Goal: Task Accomplishment & Management: Manage account settings

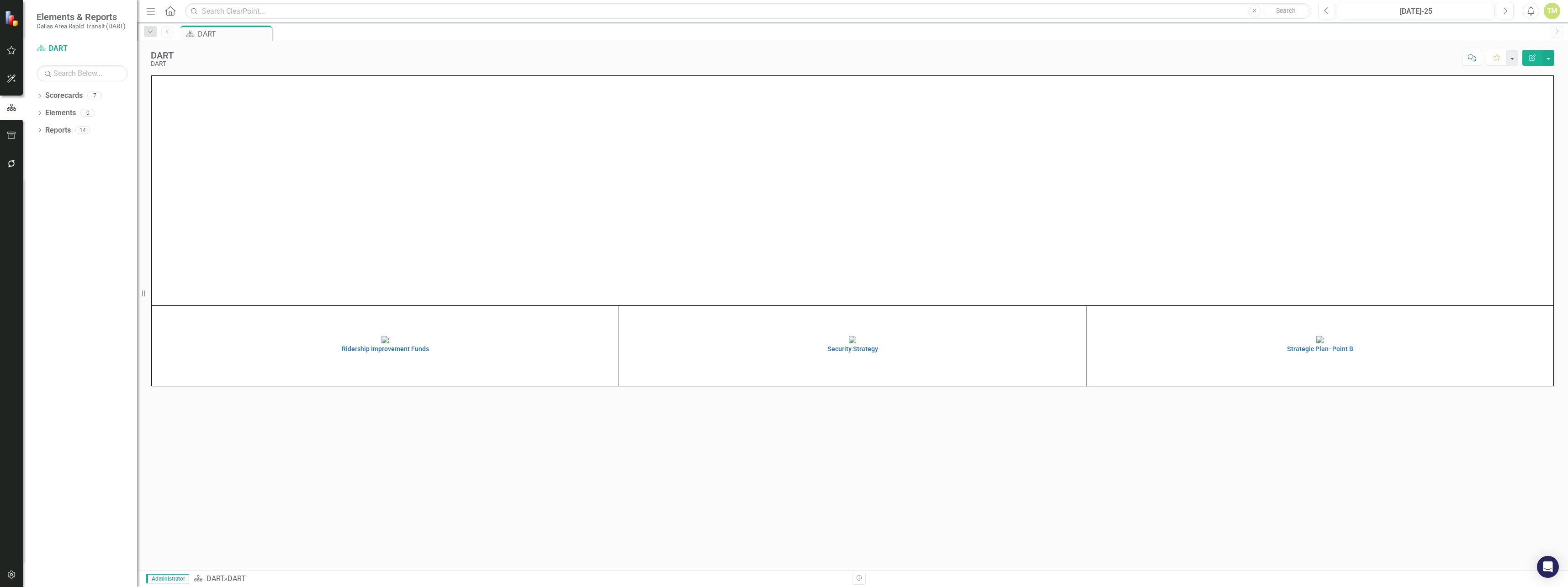
scroll to position [46, 0]
click at [850, 352] on h4 "Security Strategy" at bounding box center [852, 349] width 463 height 7
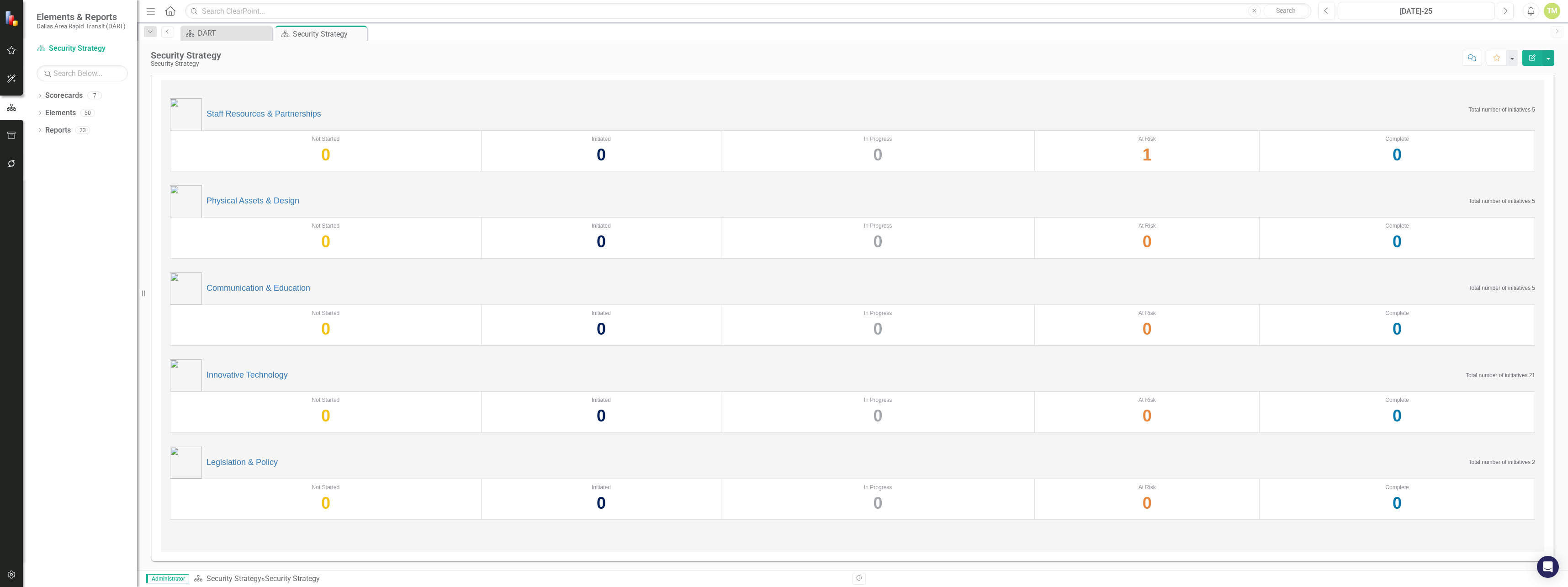
scroll to position [24, 0]
click at [40, 128] on div "Dropdown" at bounding box center [39, 132] width 6 height 8
click at [45, 232] on icon "Dropdown" at bounding box center [43, 231] width 6 height 5
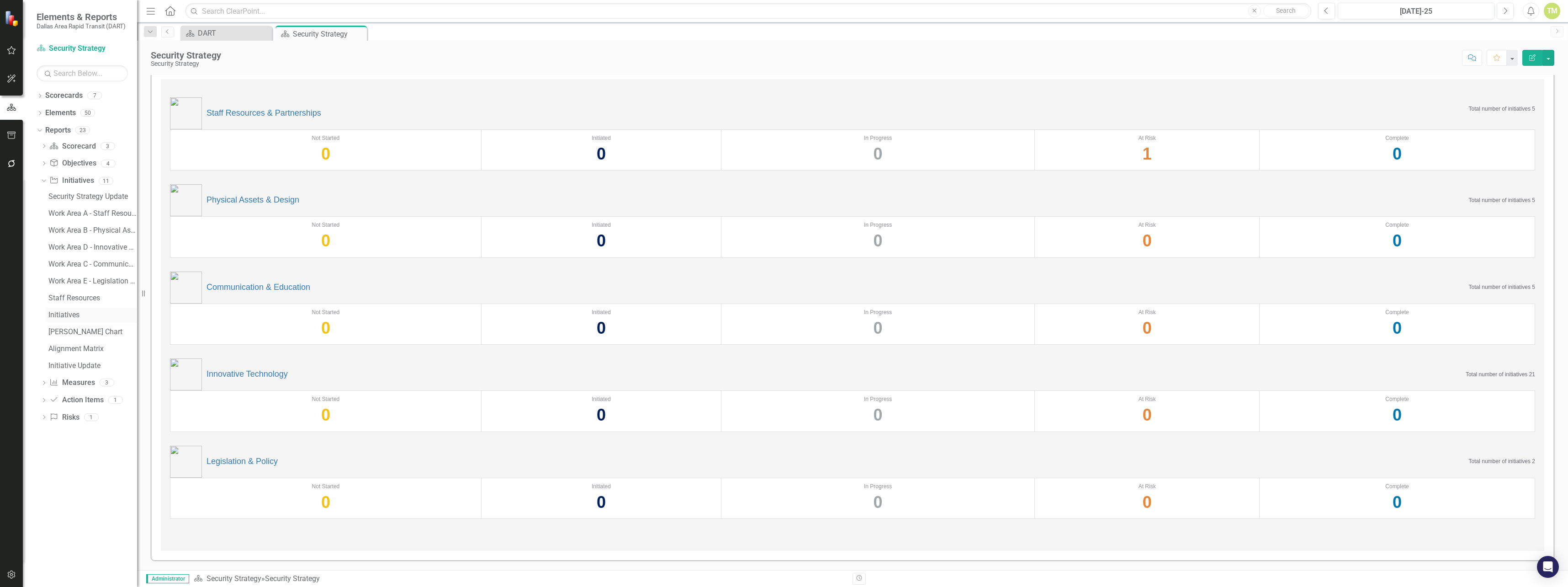
click at [60, 316] on div "Initiatives" at bounding box center [92, 315] width 88 height 8
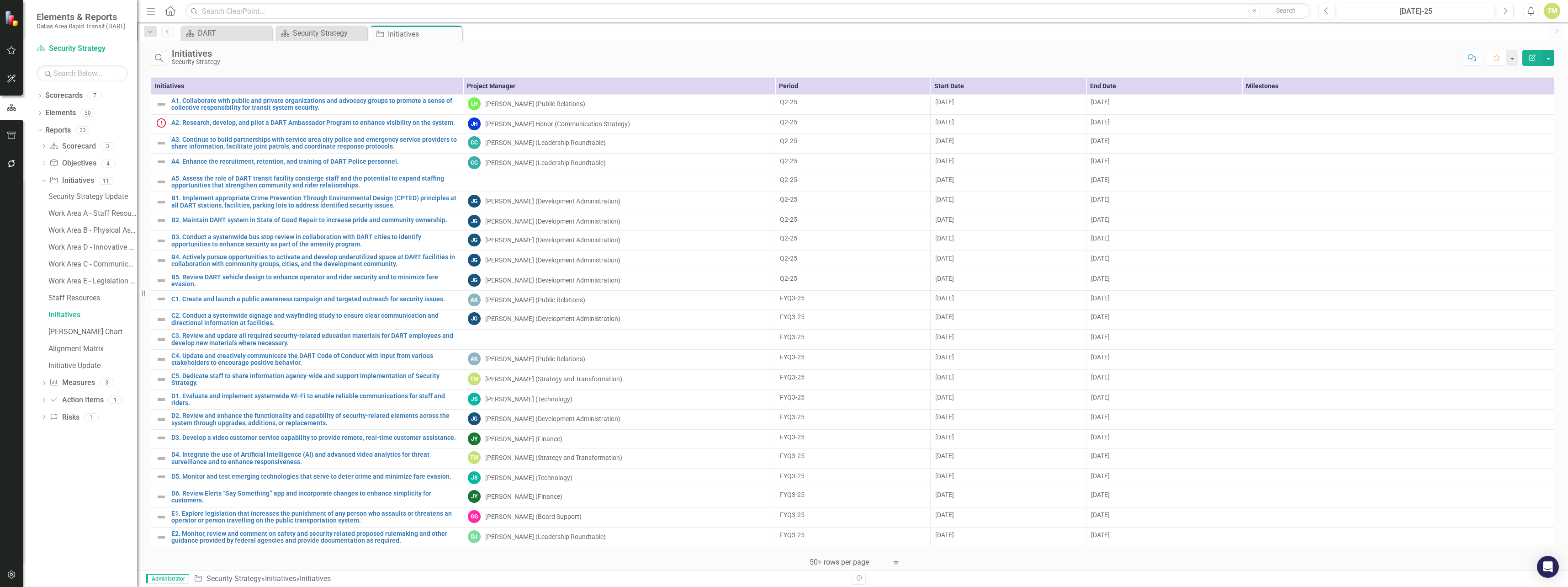
click at [527, 87] on th "Project Manager" at bounding box center [618, 86] width 312 height 17
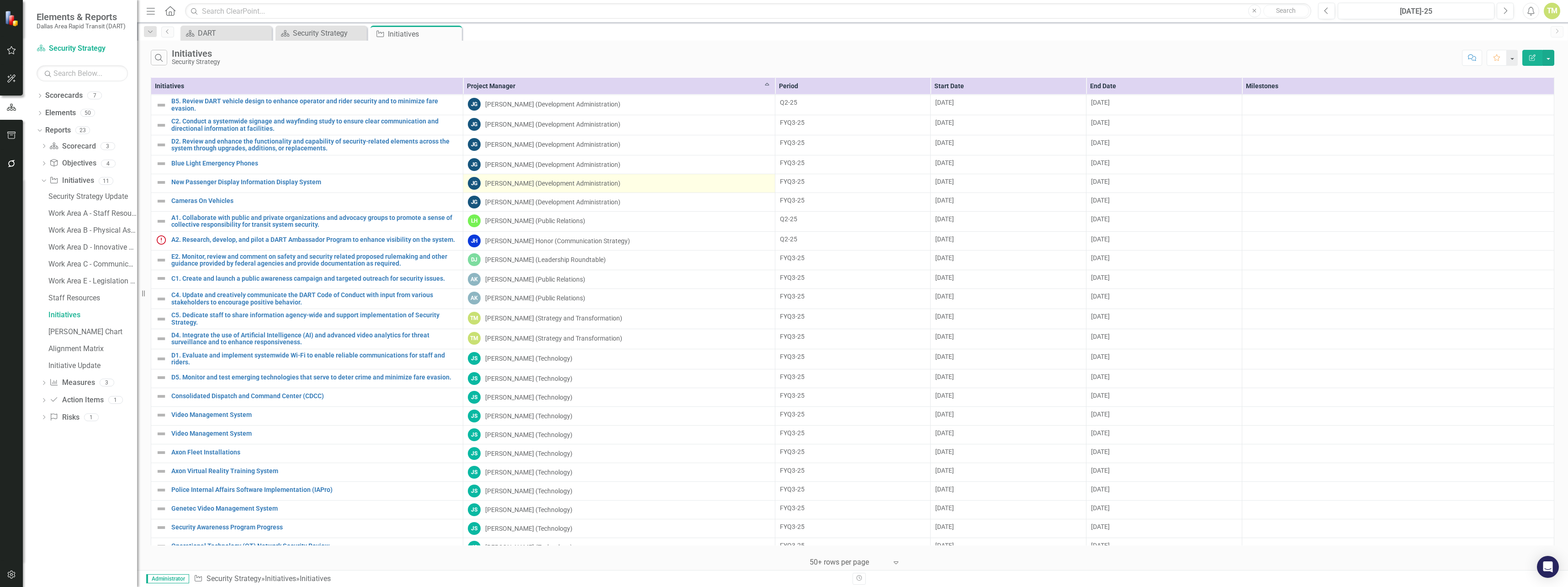
scroll to position [215, 0]
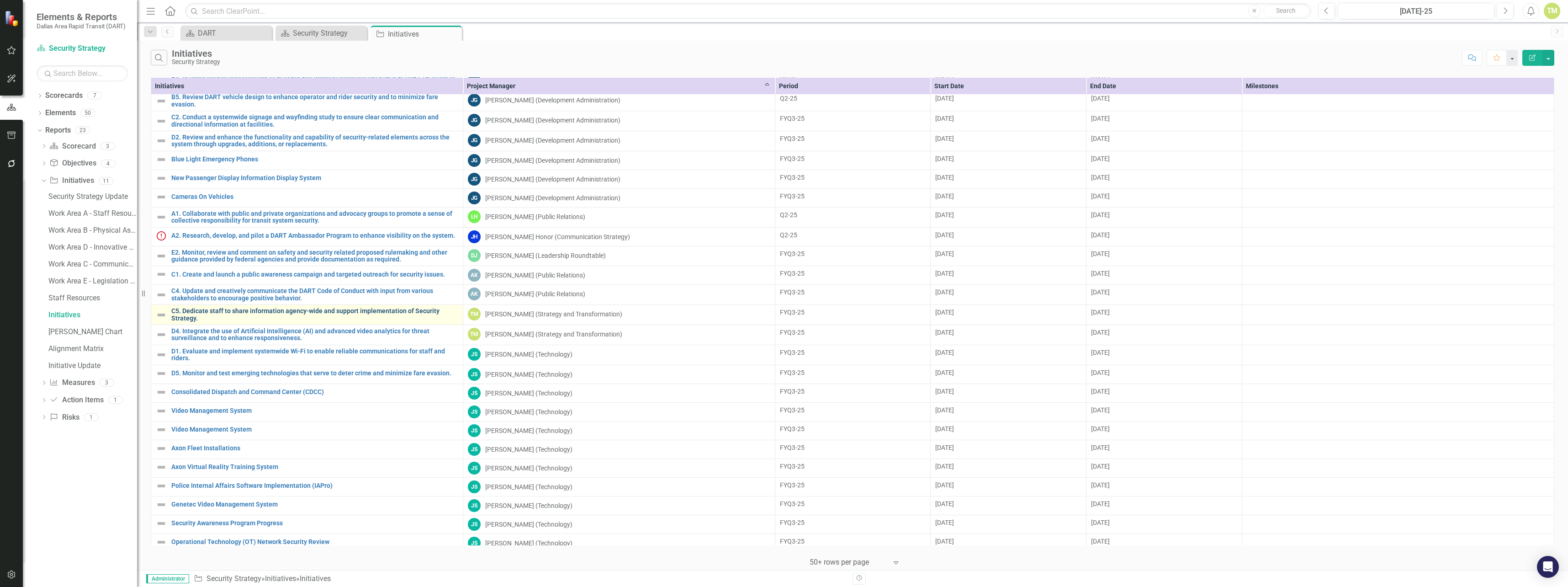
click at [286, 310] on link "C5. Dedicate staff to share information agency-wide and support implementation …" at bounding box center [314, 314] width 287 height 14
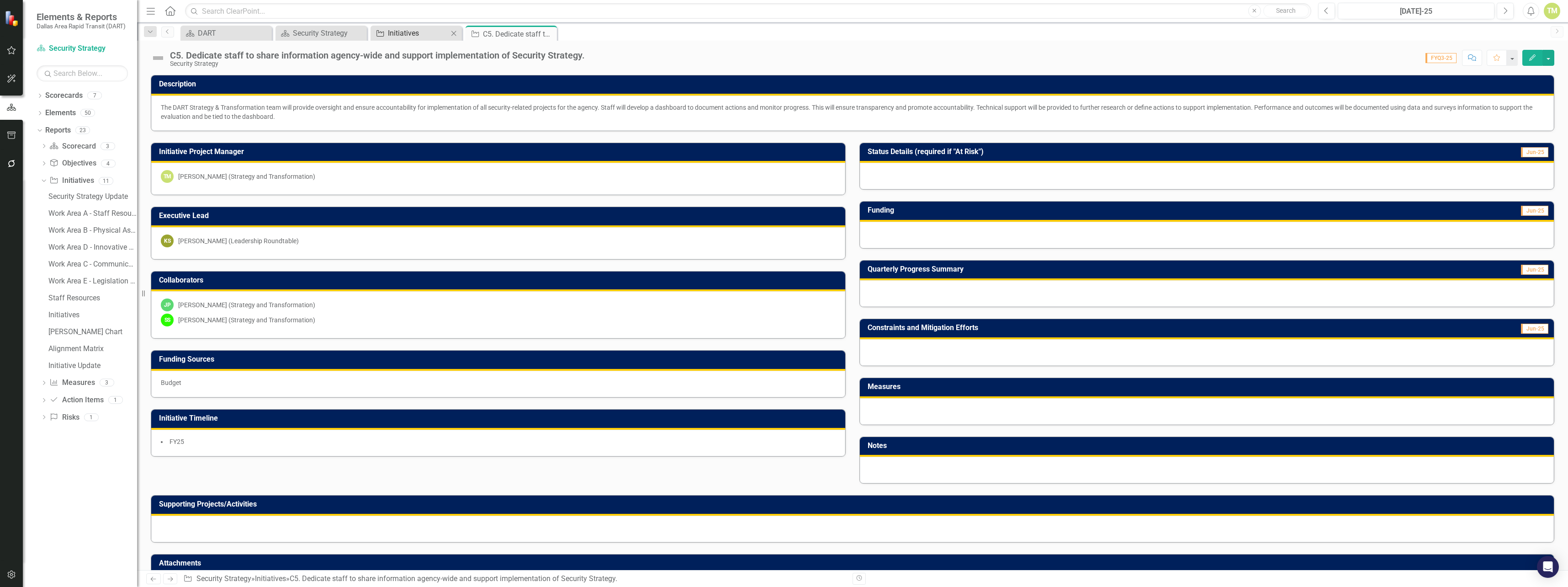
click at [417, 36] on div "Initiatives" at bounding box center [417, 33] width 60 height 11
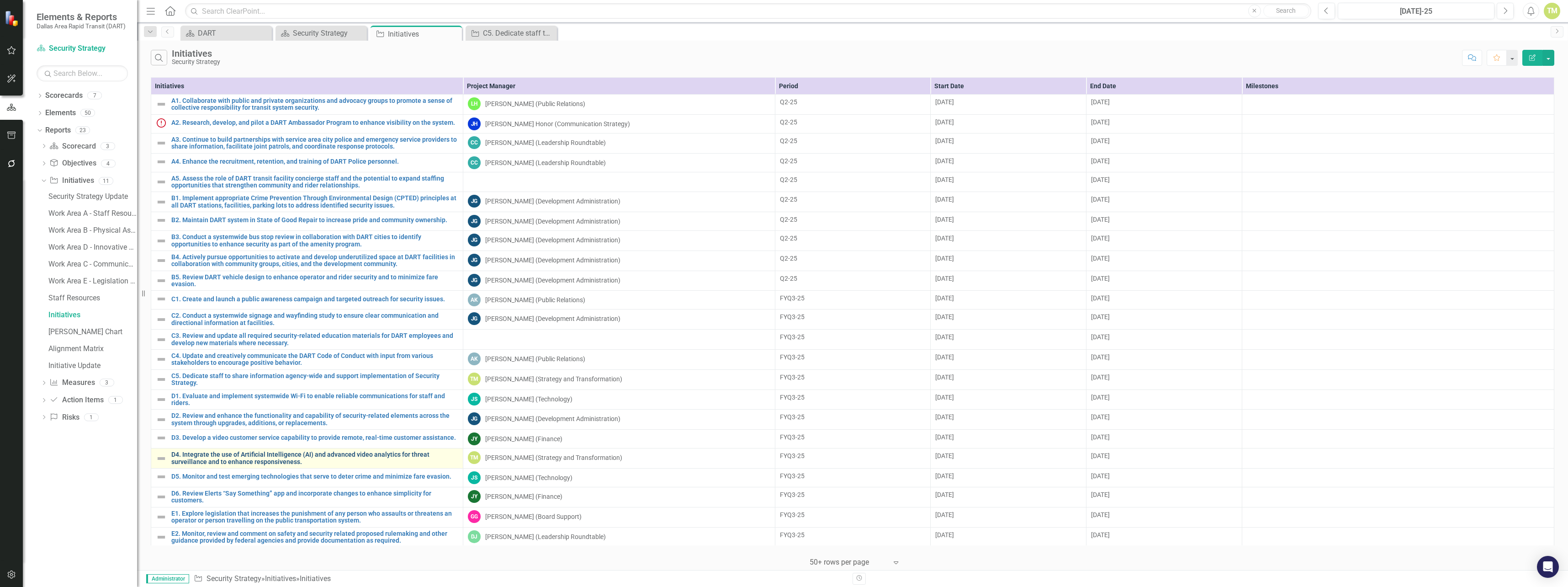
click at [380, 459] on link "D4. Integrate the use of Artificial Intelligence (AI) and advanced video analyt…" at bounding box center [314, 458] width 287 height 14
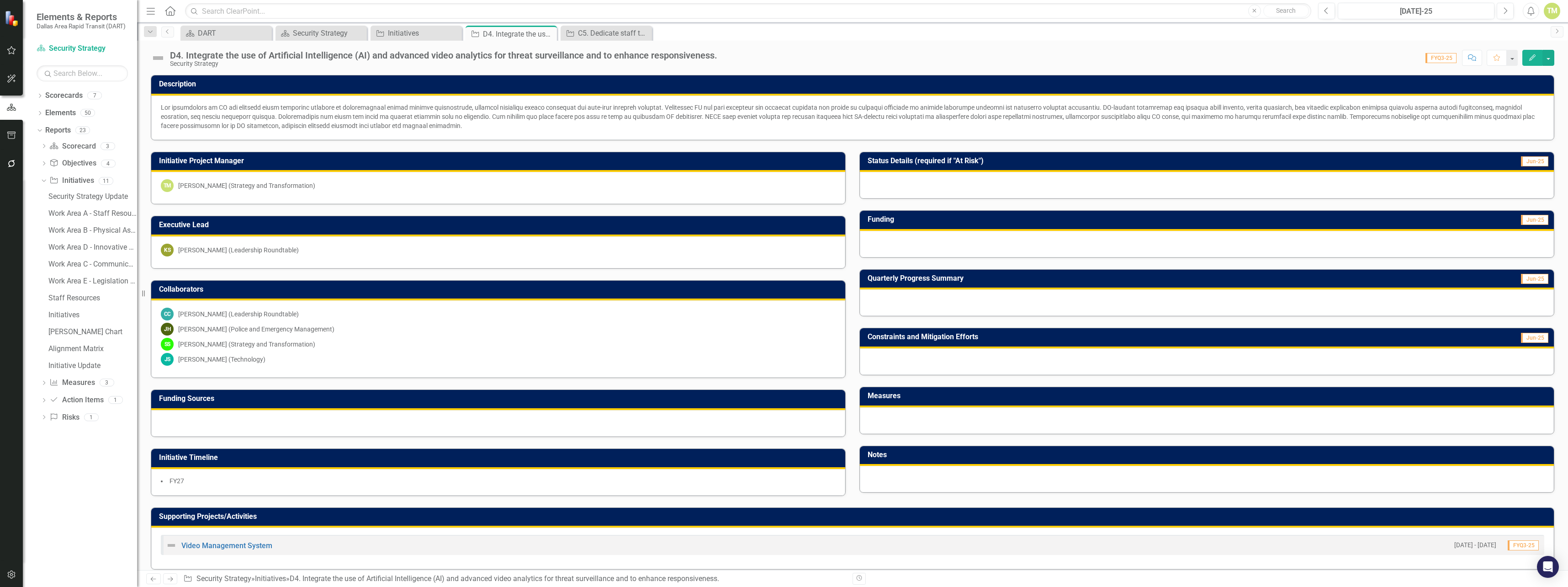
click at [774, 43] on div "D4. Integrate the use of Artificial Intelligence (AI) and advanced video analyt…" at bounding box center [852, 54] width 1431 height 28
click at [902, 185] on div at bounding box center [1207, 185] width 694 height 26
click at [876, 189] on div at bounding box center [1207, 185] width 694 height 26
click at [1540, 167] on td "Jun-25" at bounding box center [1482, 162] width 134 height 15
click at [1540, 165] on span "Jun-25" at bounding box center [1534, 161] width 28 height 10
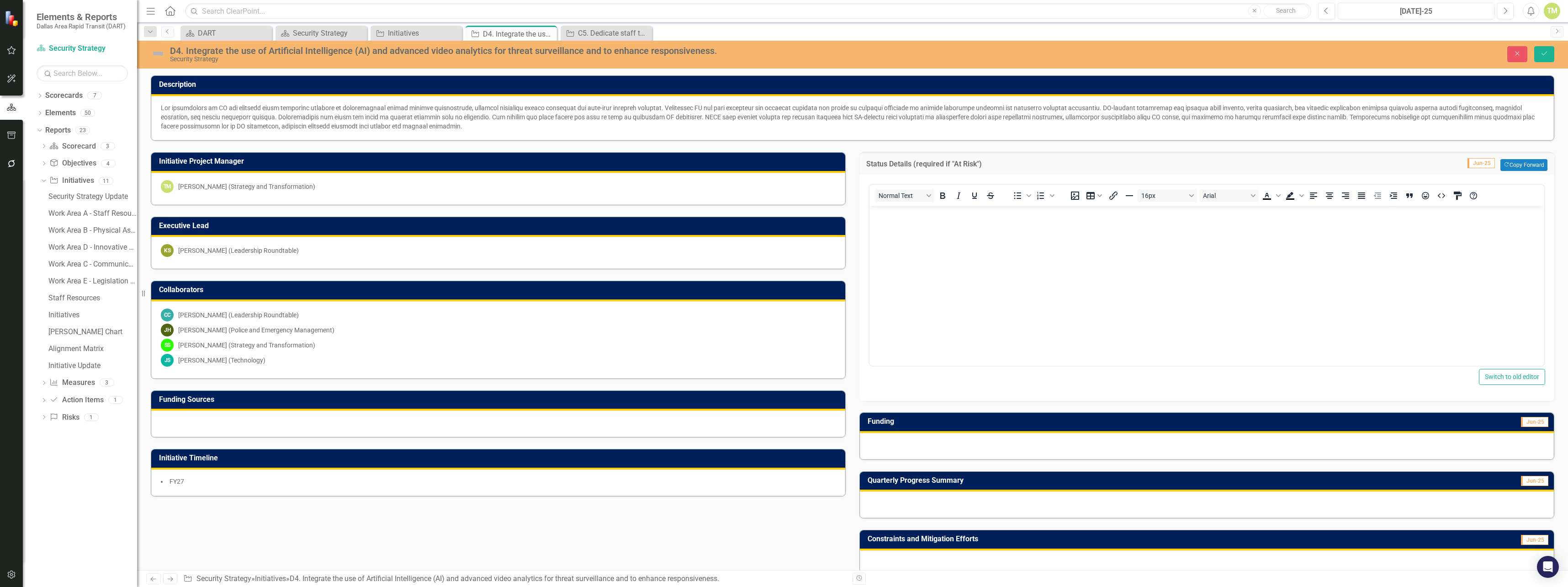
click at [1190, 237] on body "Rich Text Area. Press ALT-0 for help." at bounding box center [1207, 275] width 675 height 137
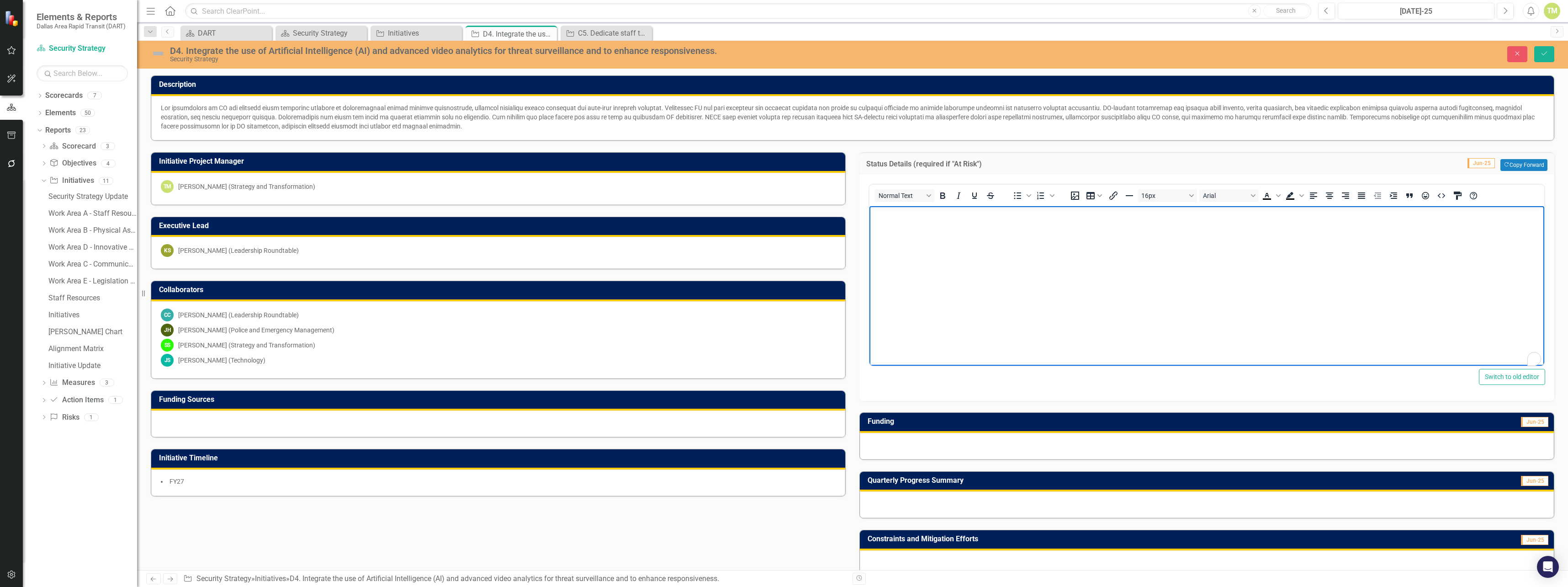
click at [265, 100] on div at bounding box center [852, 118] width 1403 height 45
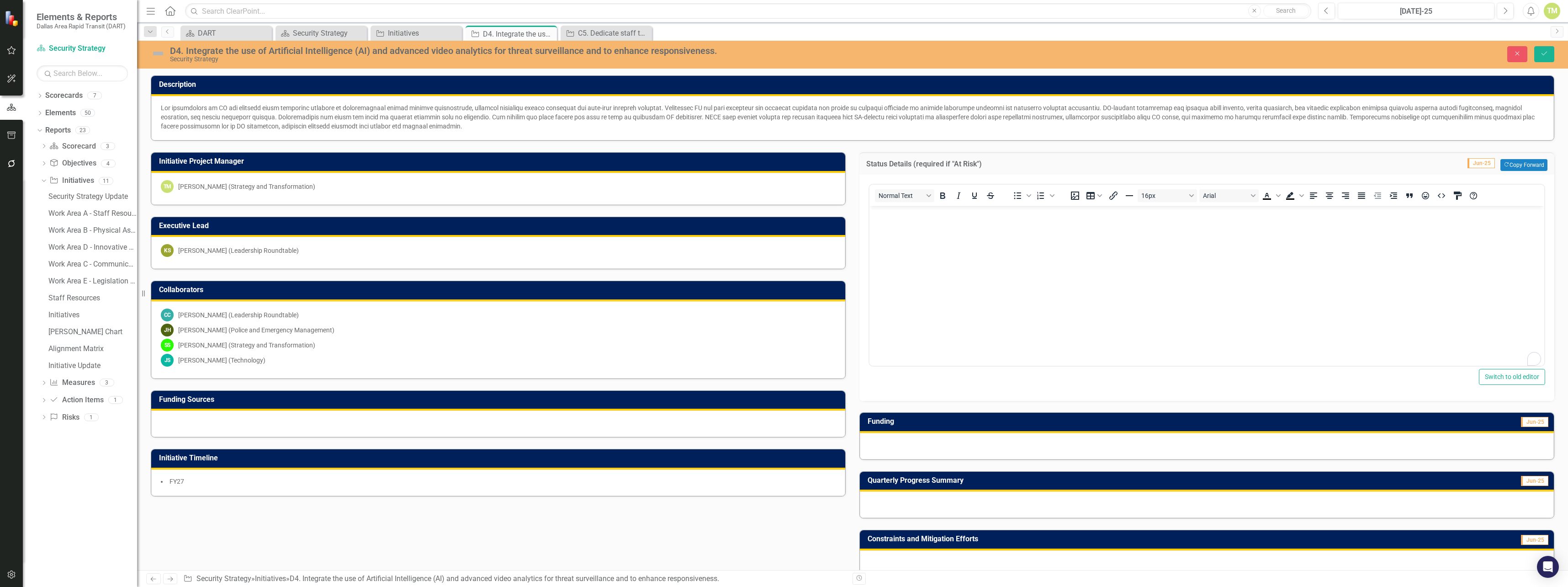
drag, startPoint x: 397, startPoint y: 124, endPoint x: 190, endPoint y: 109, distance: 207.5
click at [190, 109] on p at bounding box center [852, 117] width 1383 height 28
click at [164, 109] on p at bounding box center [852, 117] width 1383 height 28
click at [419, 120] on p at bounding box center [852, 117] width 1383 height 28
click at [386, 122] on p at bounding box center [852, 117] width 1383 height 28
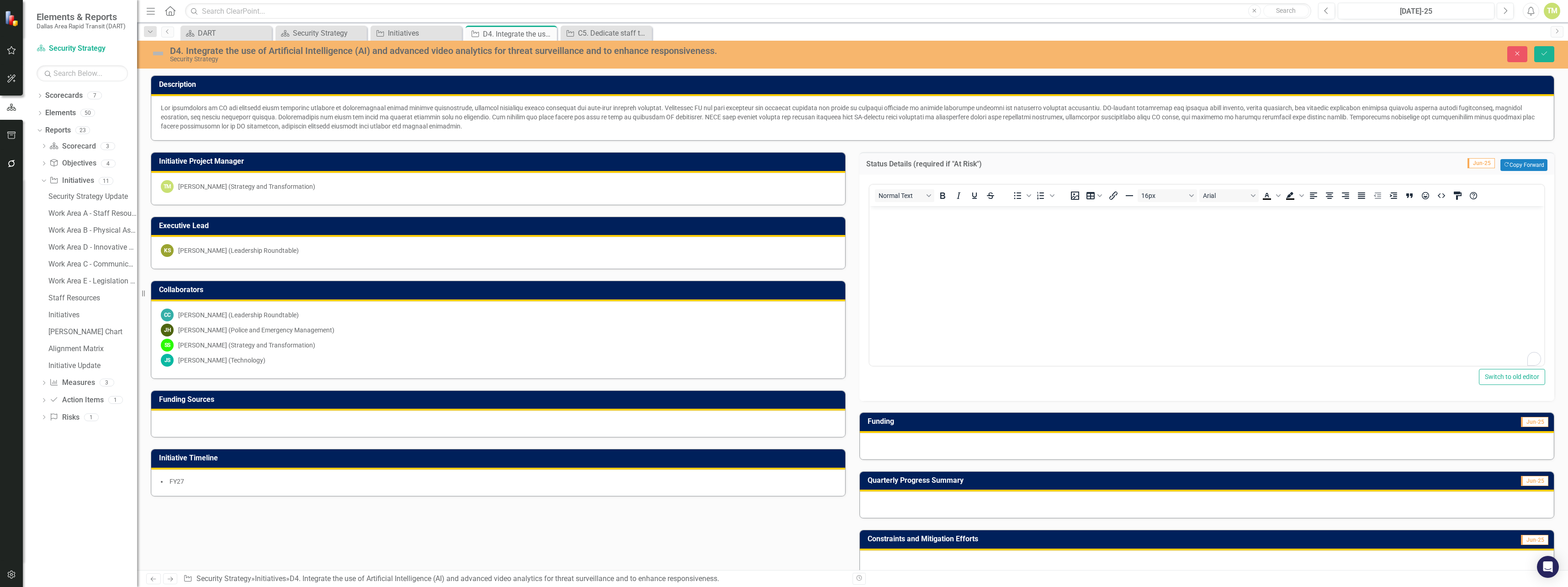
click at [1405, 280] on body "To enrich screen reader interactions, please activate Accessibility in Grammarl…" at bounding box center [1207, 275] width 675 height 137
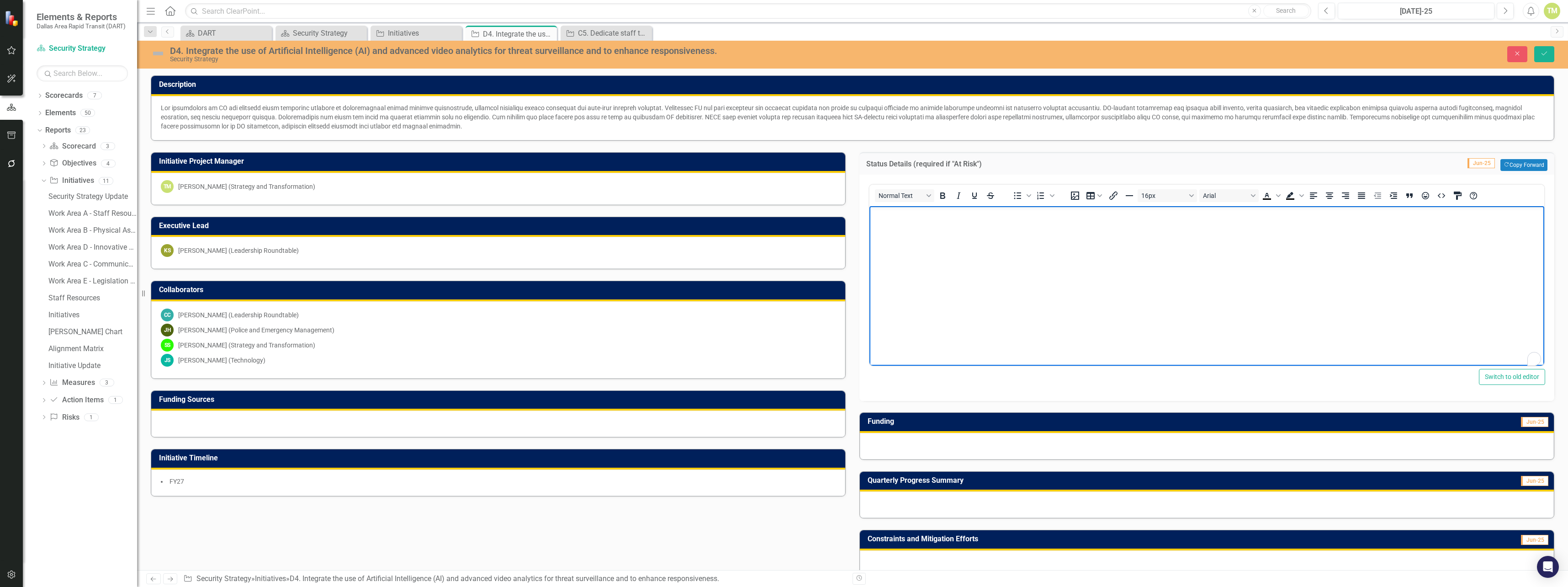
click at [1254, 301] on body "To enrich screen reader interactions, please activate Accessibility in Grammarl…" at bounding box center [1207, 275] width 675 height 137
paste body "To enrich screen reader interactions, please activate Accessibility in Grammarl…"
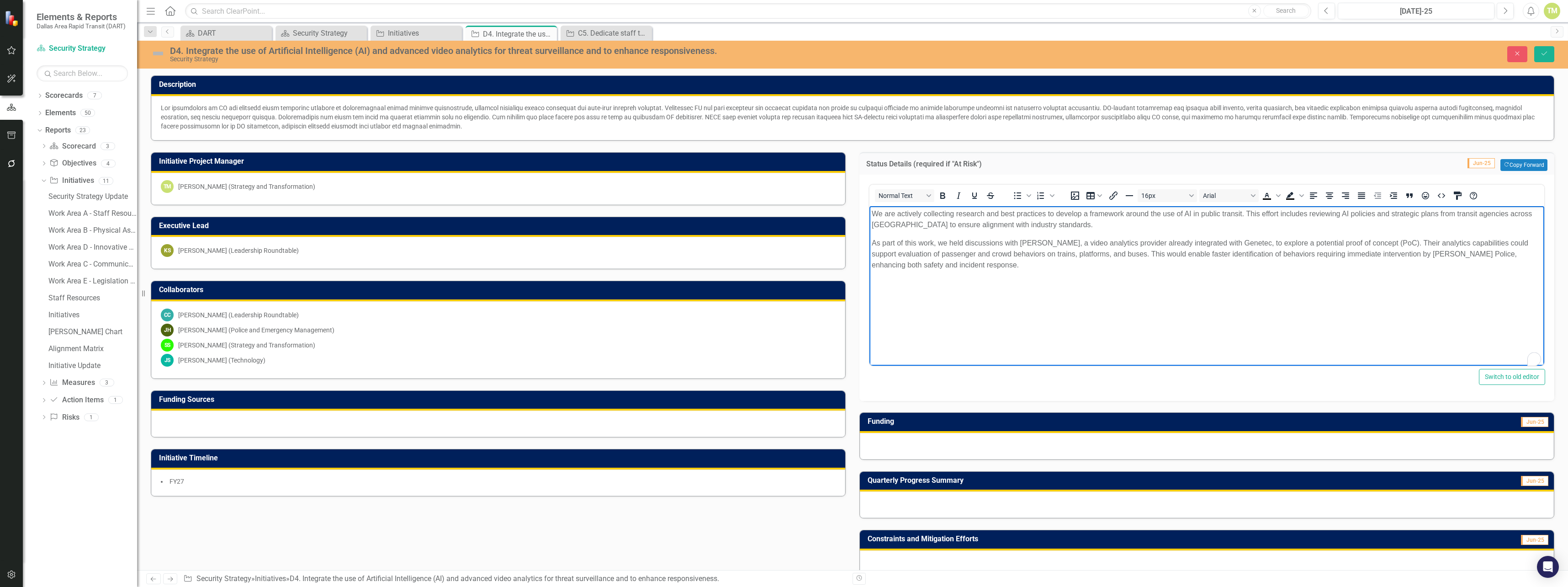
click at [1096, 324] on body "We are actively collecting research and best practices to develop a framework a…" at bounding box center [1207, 275] width 675 height 137
click at [1382, 242] on p "As part of this work, we held discussions with [PERSON_NAME], a video analytics…" at bounding box center [1207, 254] width 670 height 33
click at [1517, 242] on p "As part of this work, we held discussions with [PERSON_NAME], a video analytics…" at bounding box center [1207, 254] width 670 height 33
click at [1478, 236] on body "We are actively collecting research and best practices to develop a framework a…" at bounding box center [1207, 275] width 675 height 137
click at [913, 254] on p "As part of this work, we held discussions with [PERSON_NAME], a video analytics…" at bounding box center [1207, 254] width 670 height 33
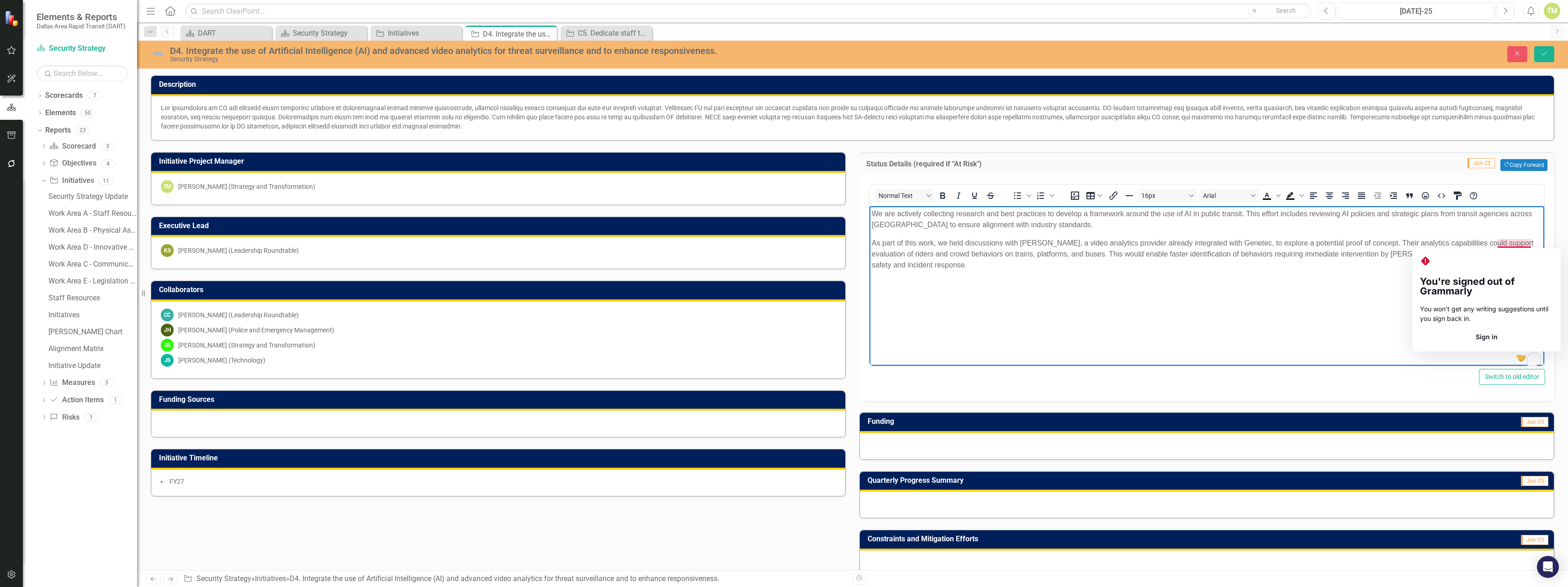
click at [1499, 246] on p "As part of this work, we held discussions with [PERSON_NAME], a video analytics…" at bounding box center [1207, 254] width 670 height 33
click at [1186, 234] on body "We are actively collecting research and best practices to develop a framework a…" at bounding box center [1207, 275] width 675 height 137
click at [1507, 212] on p "We are actively collecting research and best practices to develop a framework a…" at bounding box center [1207, 219] width 670 height 22
drag, startPoint x: 1489, startPoint y: 255, endPoint x: 1507, endPoint y: 252, distance: 18.2
click at [1507, 252] on p "As part of this work, we held discussions with [PERSON_NAME], a video analytics…" at bounding box center [1207, 254] width 670 height 33
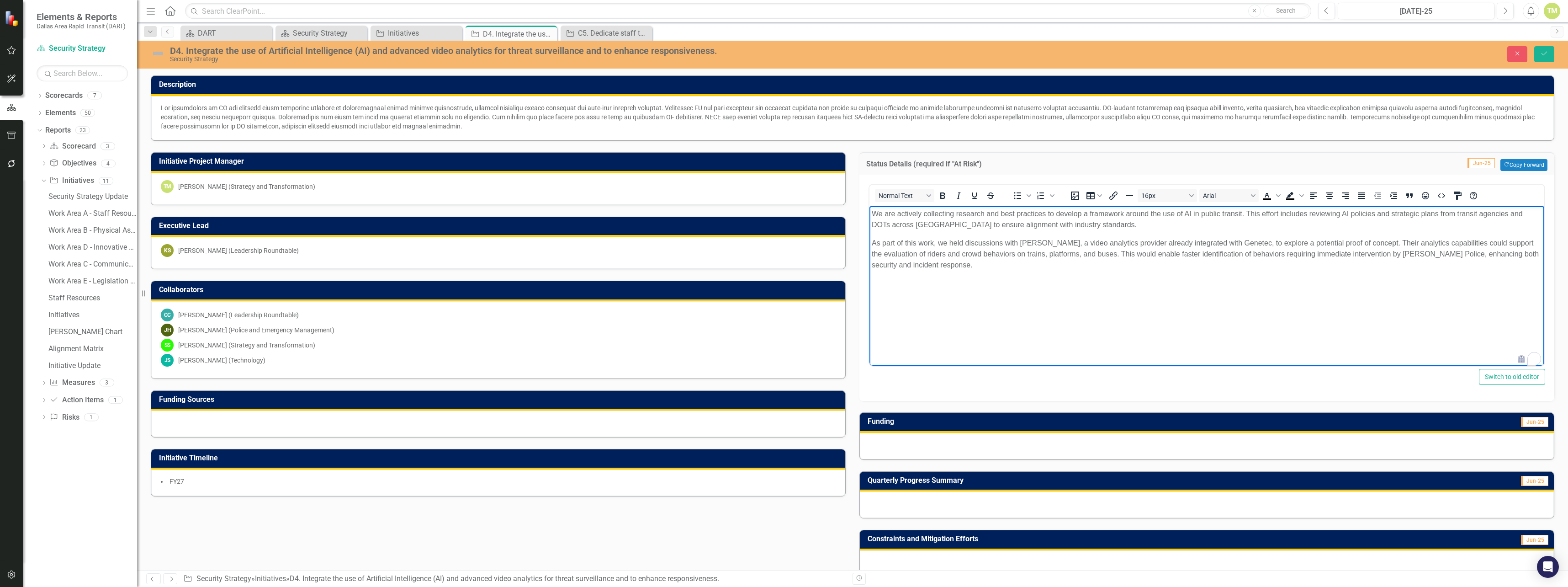
click at [1502, 277] on body "We are actively collecting research and best practices to develop a framework a…" at bounding box center [1207, 275] width 675 height 137
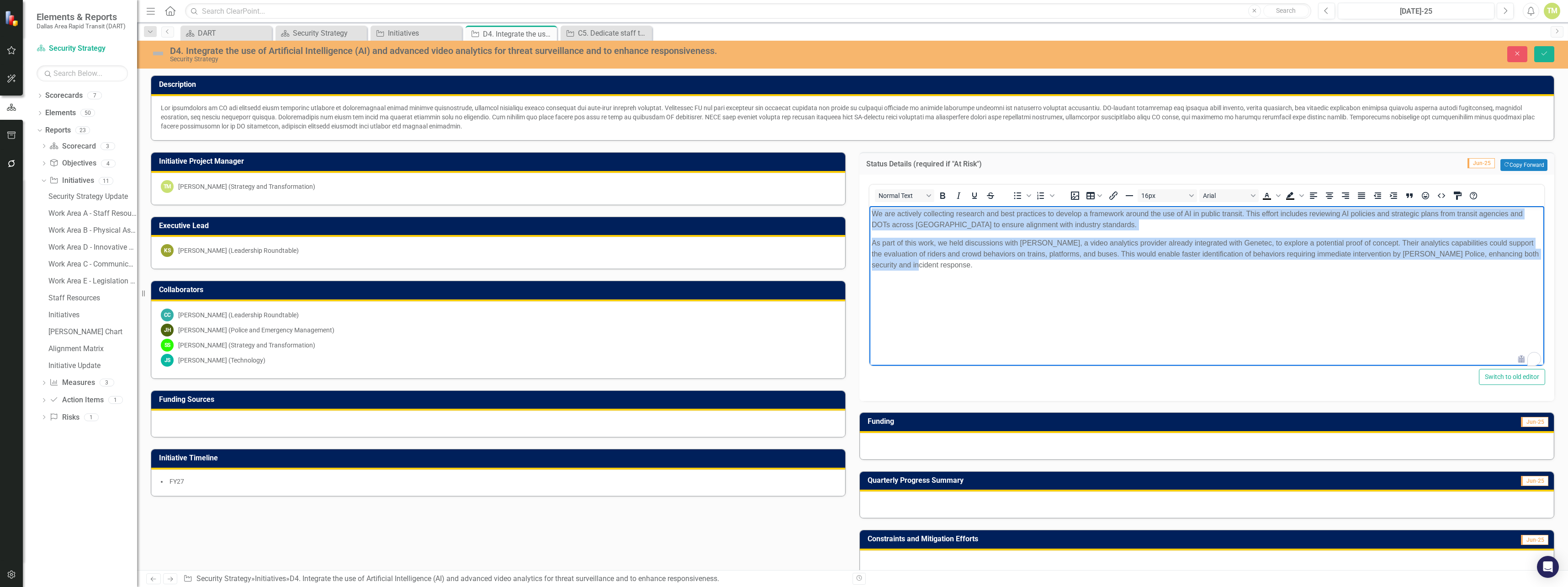
drag, startPoint x: 950, startPoint y: 272, endPoint x: 1733, endPoint y: 416, distance: 796.1
click at [869, 209] on html "We are actively collecting research and best practices to develop a framework a…" at bounding box center [1207, 275] width 675 height 137
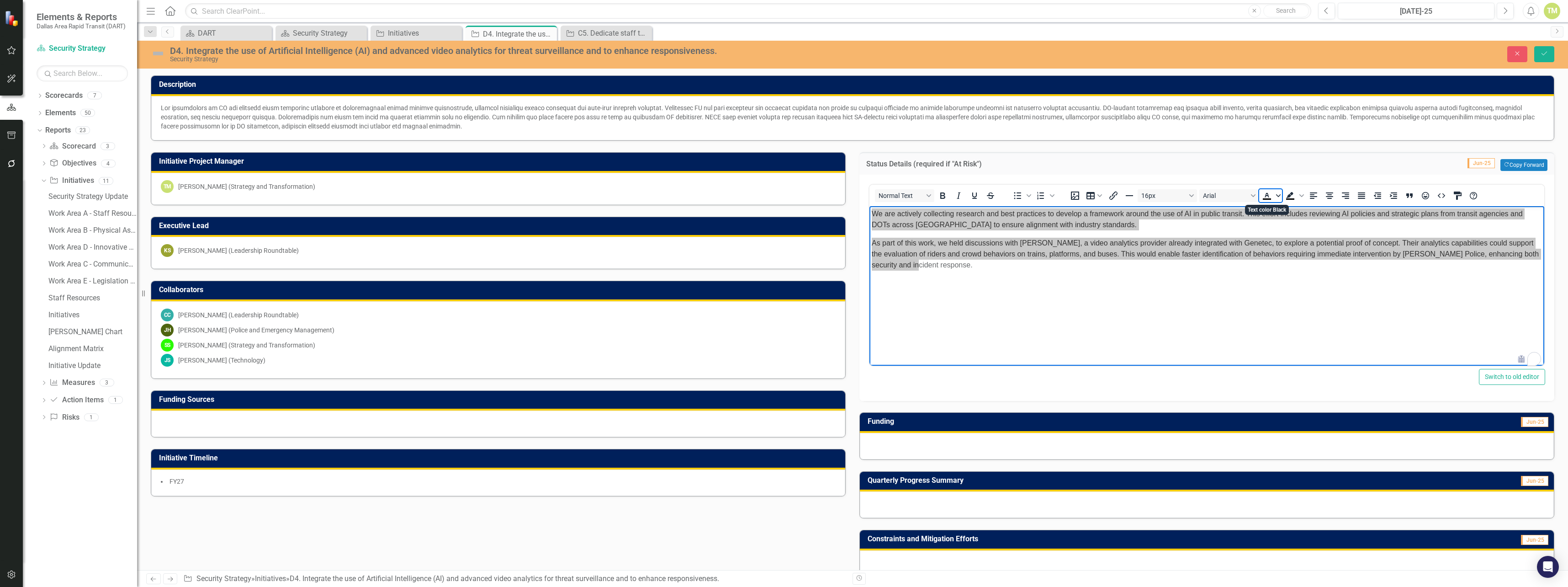
click at [1279, 193] on span "Text color Black" at bounding box center [1278, 195] width 7 height 13
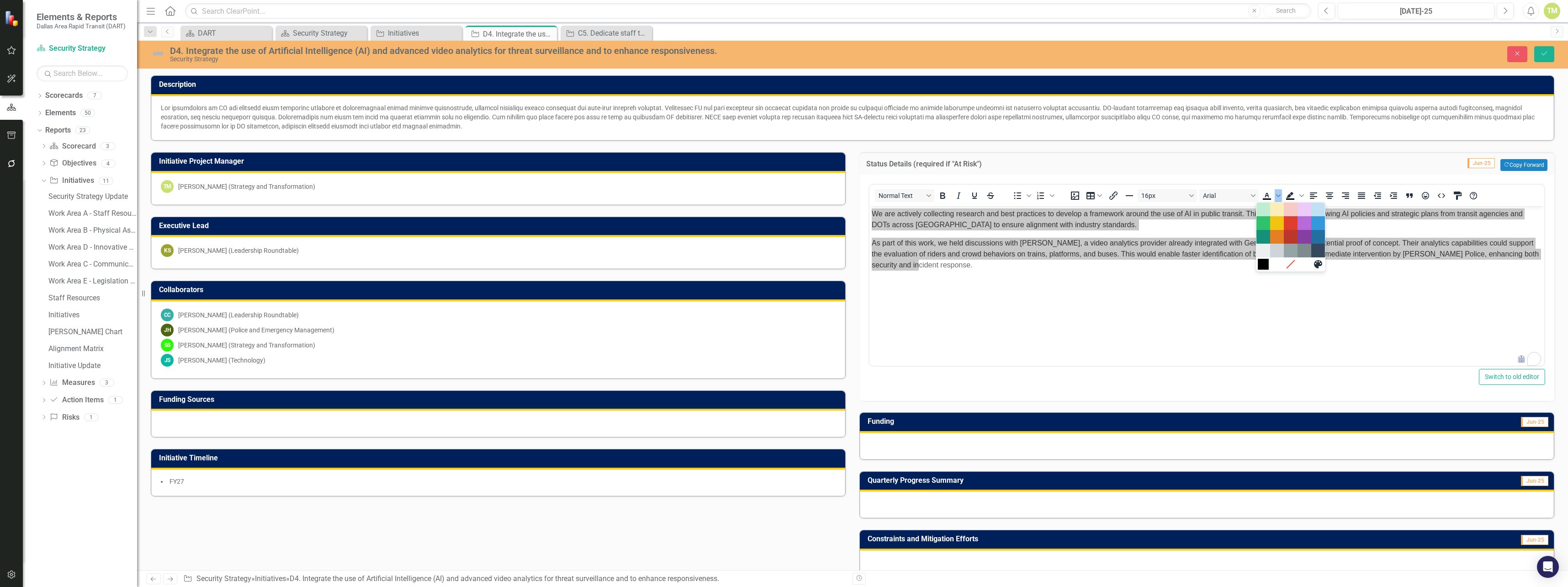
click at [1263, 267] on div "Black" at bounding box center [1263, 264] width 11 height 11
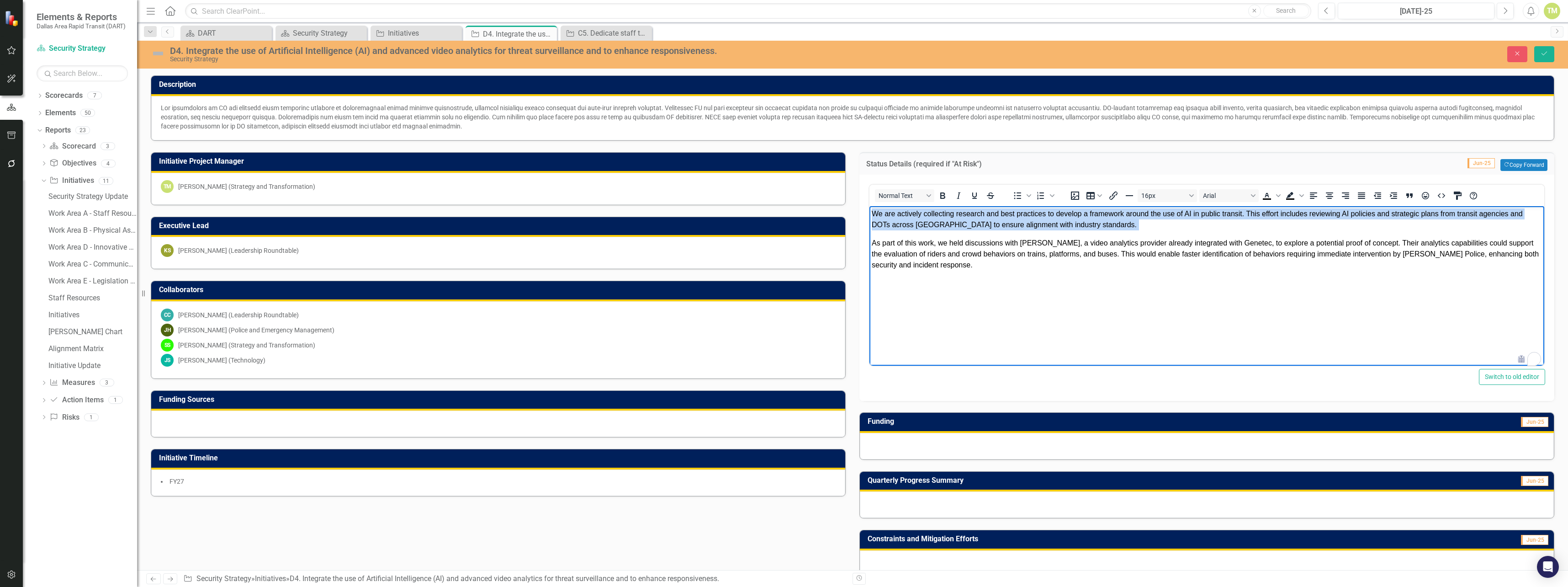
click at [1195, 291] on body "We are actively collecting research and best practices to develop a framework a…" at bounding box center [1207, 275] width 675 height 137
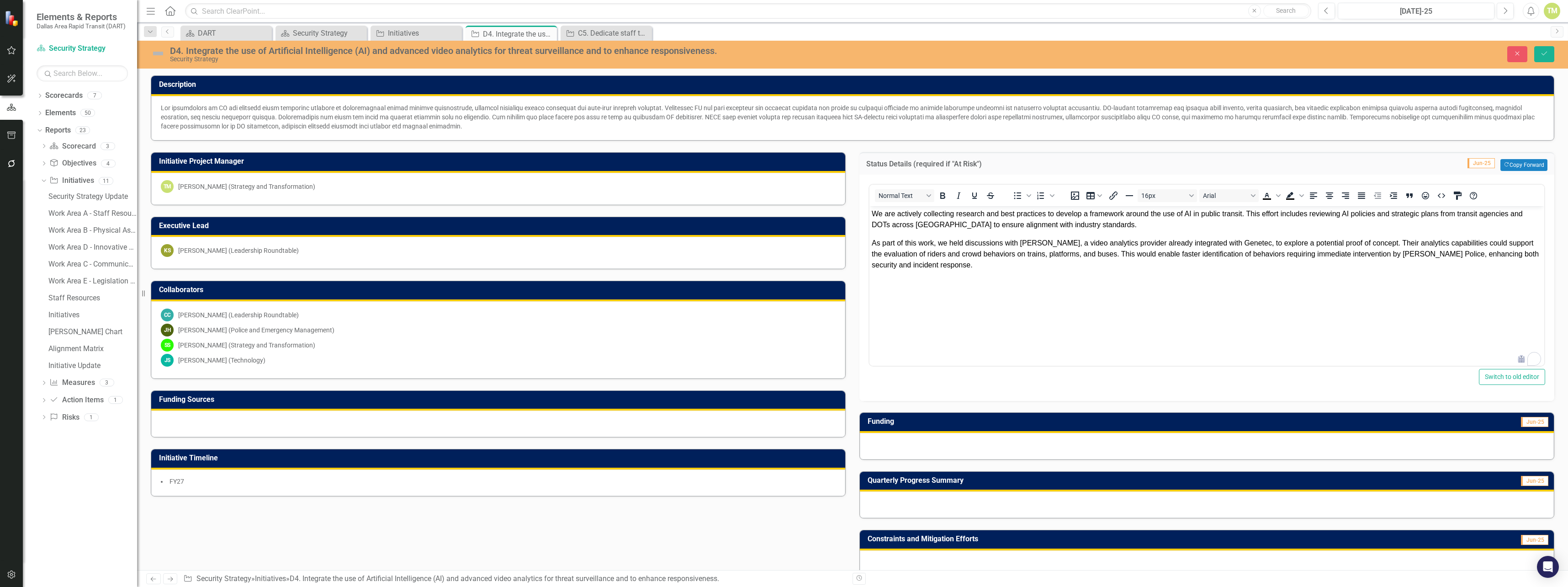
click at [669, 347] on div "SS [PERSON_NAME] (Strategy and Transformation)" at bounding box center [498, 345] width 675 height 13
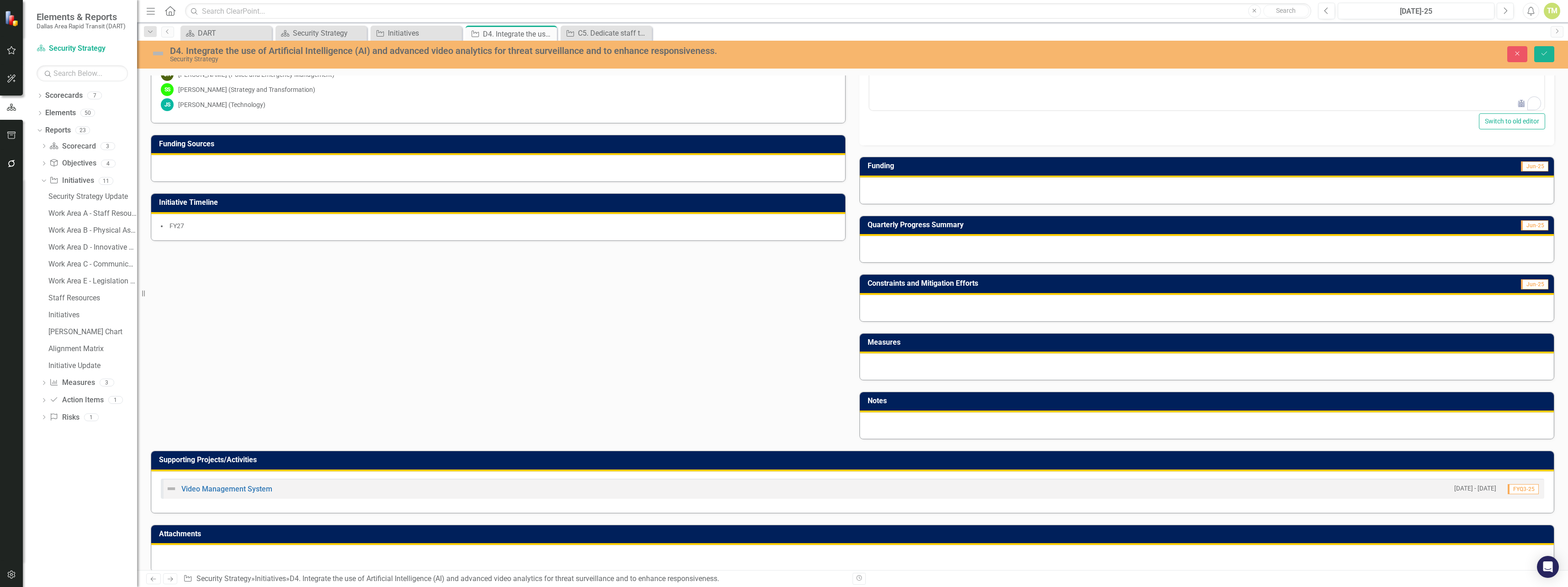
scroll to position [267, 0]
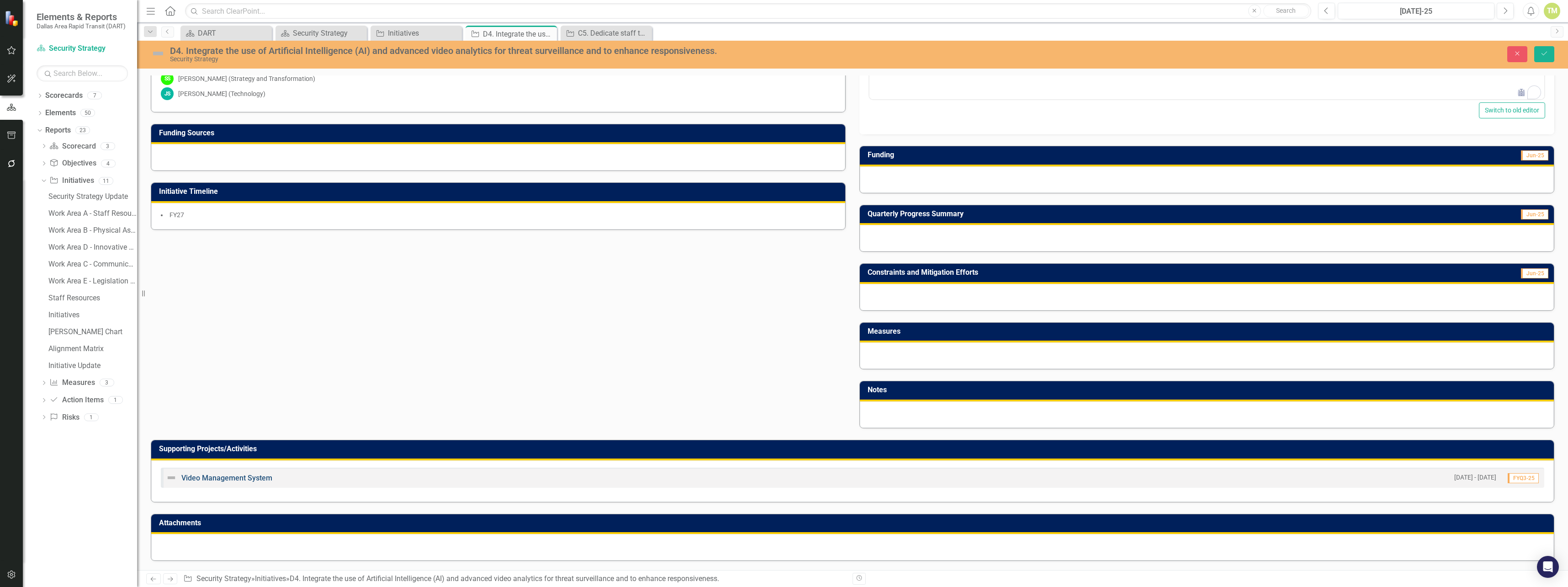
click at [233, 478] on link "Video Management System" at bounding box center [227, 478] width 91 height 9
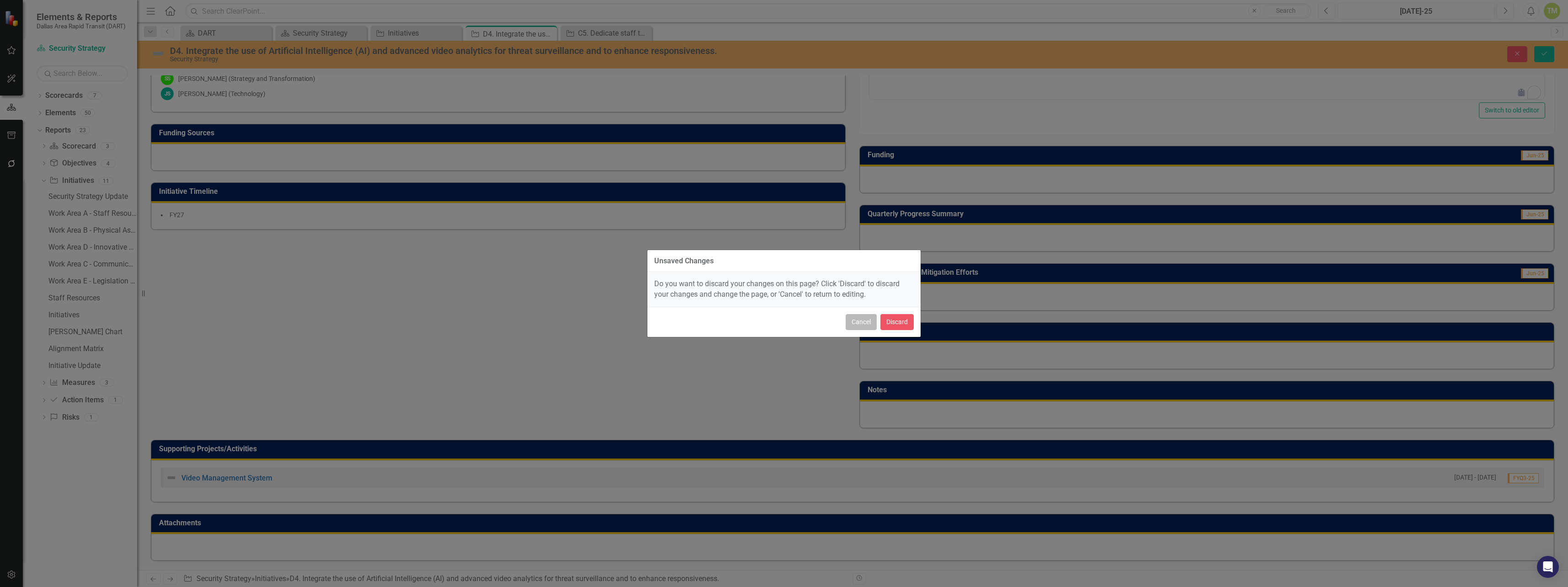
click at [857, 328] on button "Cancel" at bounding box center [861, 322] width 31 height 16
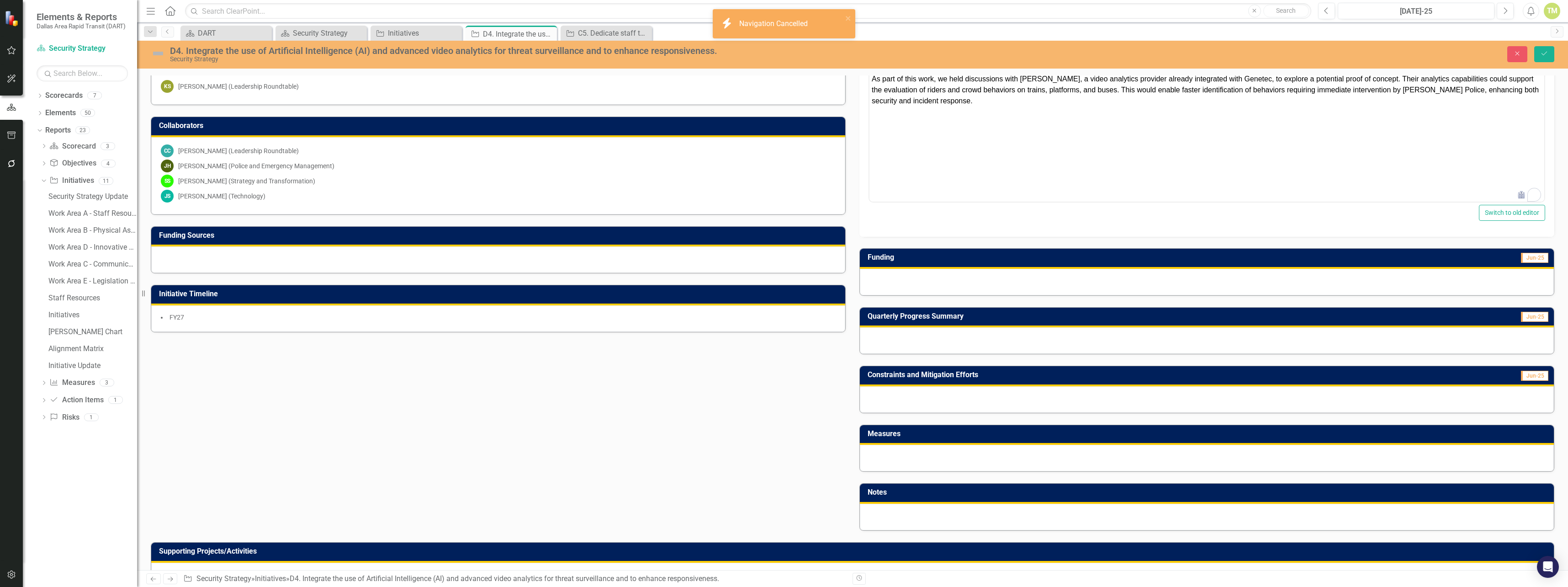
scroll to position [0, 0]
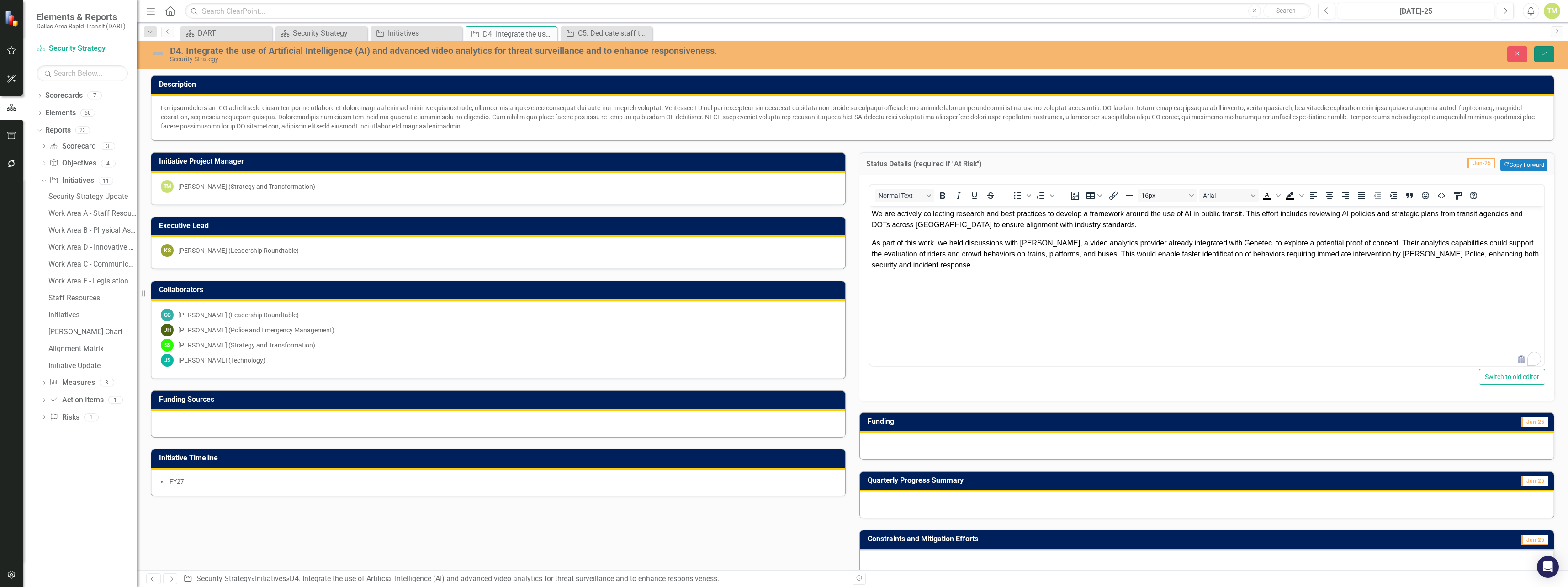
click at [1544, 53] on icon "Save" at bounding box center [1544, 53] width 8 height 6
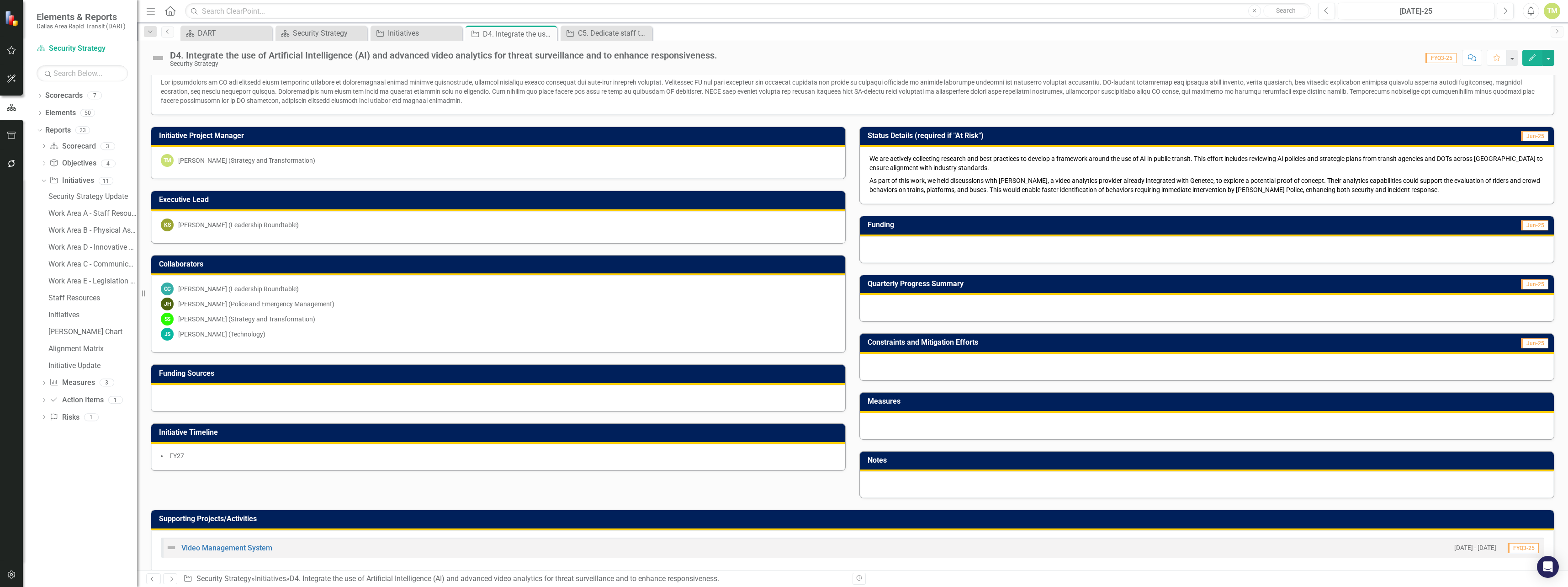
scroll to position [95, 0]
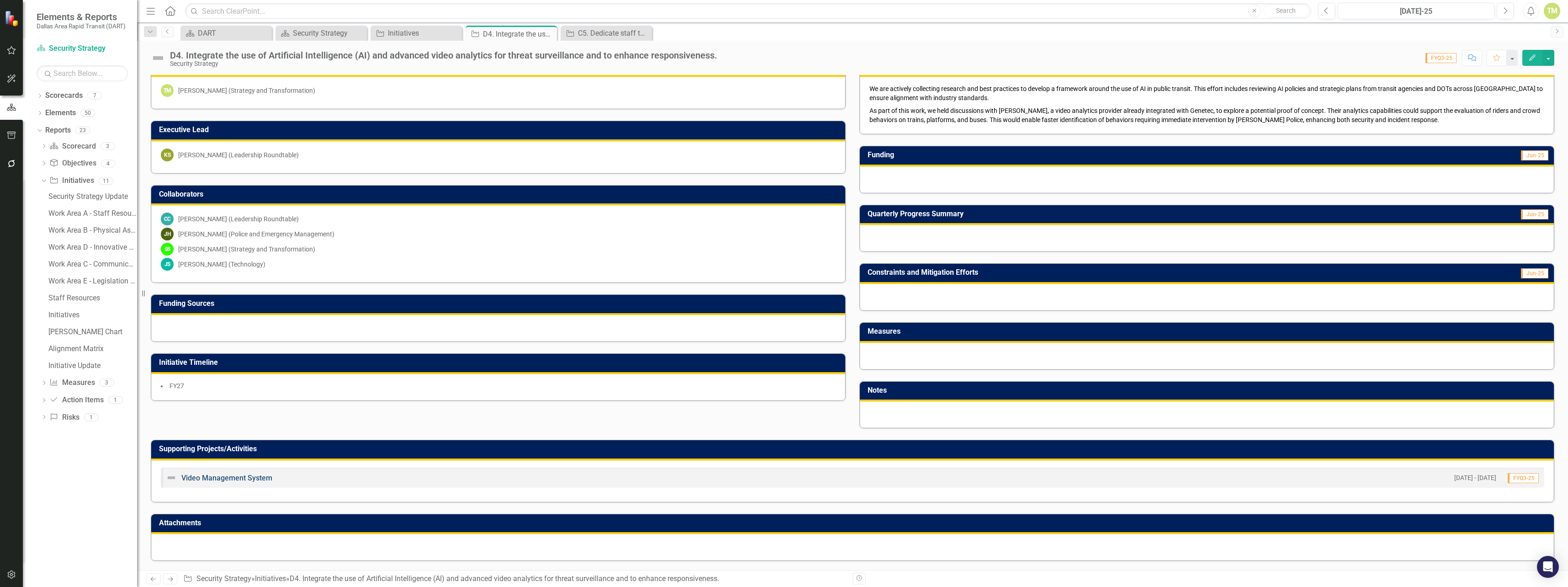
click at [238, 478] on link "Video Management System" at bounding box center [227, 478] width 91 height 9
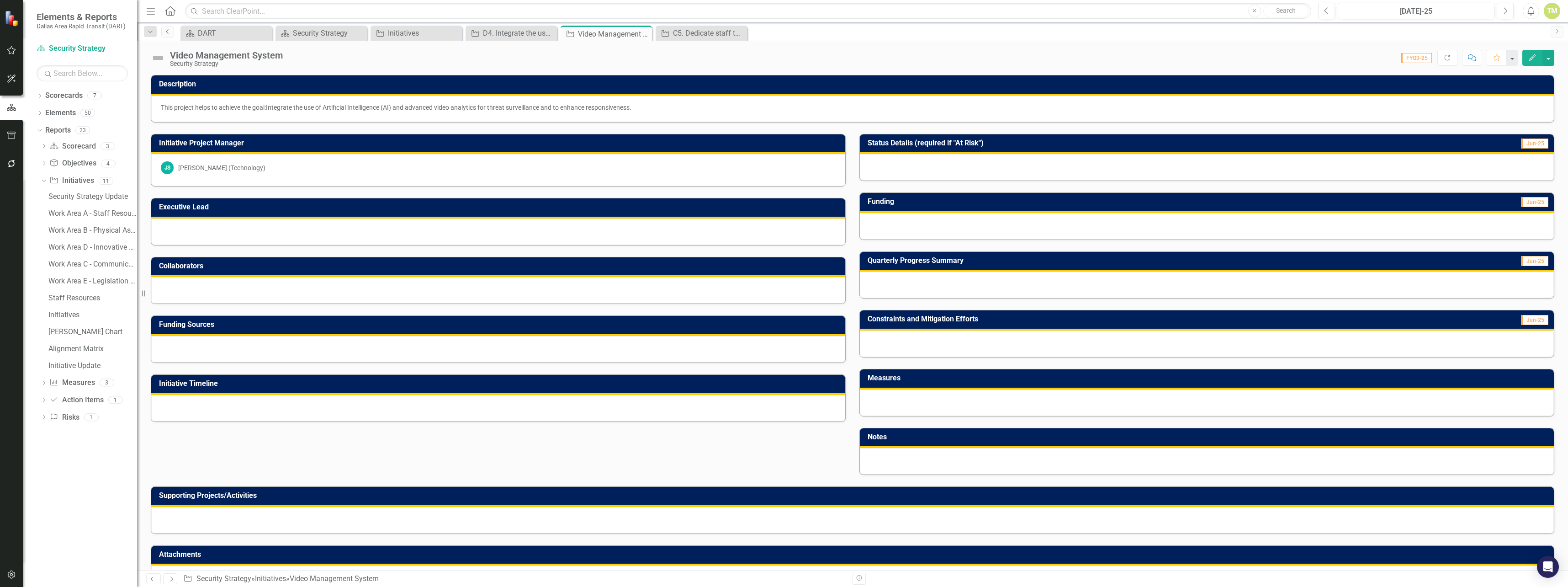
click at [167, 33] on icon "Previous" at bounding box center [167, 32] width 7 height 5
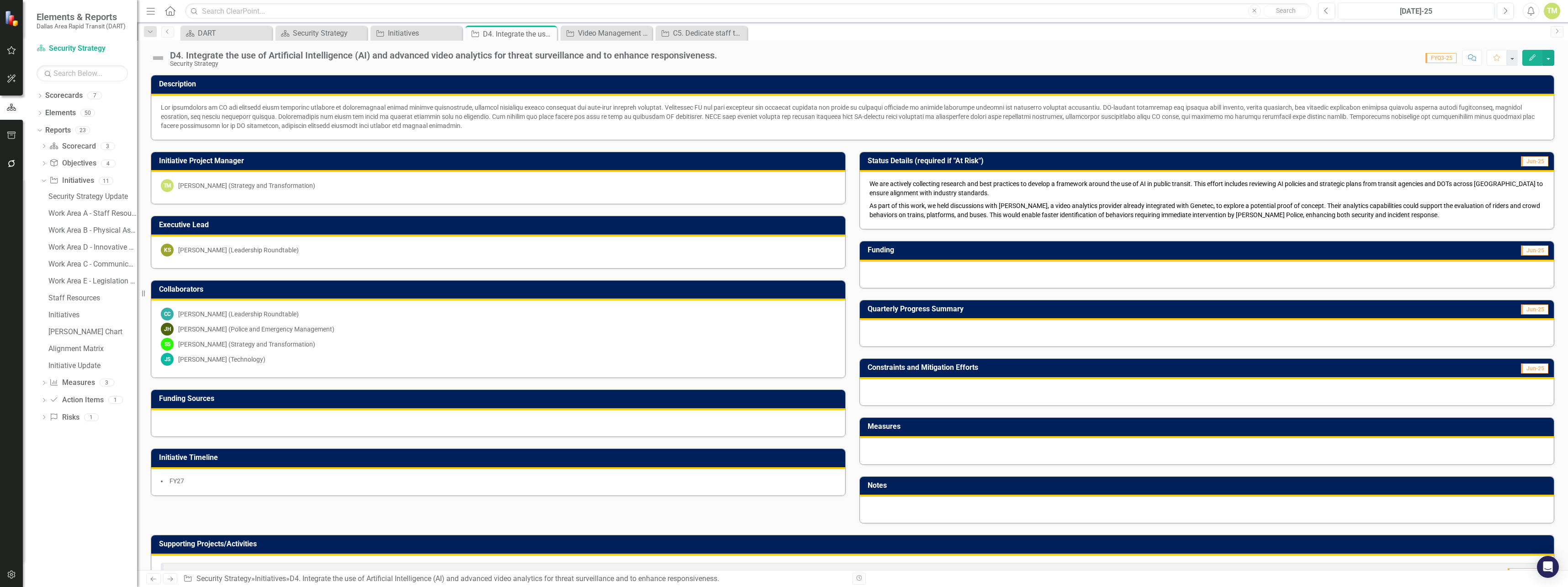
click at [1335, 200] on p "As part of this work, we held discussions with [PERSON_NAME], a video analytics…" at bounding box center [1207, 209] width 675 height 20
click at [1523, 164] on span "Jun-25" at bounding box center [1534, 161] width 28 height 10
click at [1507, 198] on p "We are actively collecting research and best practices to develop a framework a…" at bounding box center [1207, 190] width 675 height 20
click at [1528, 163] on span "Jun-25" at bounding box center [1534, 161] width 28 height 10
drag, startPoint x: 1528, startPoint y: 163, endPoint x: 1370, endPoint y: 186, distance: 159.7
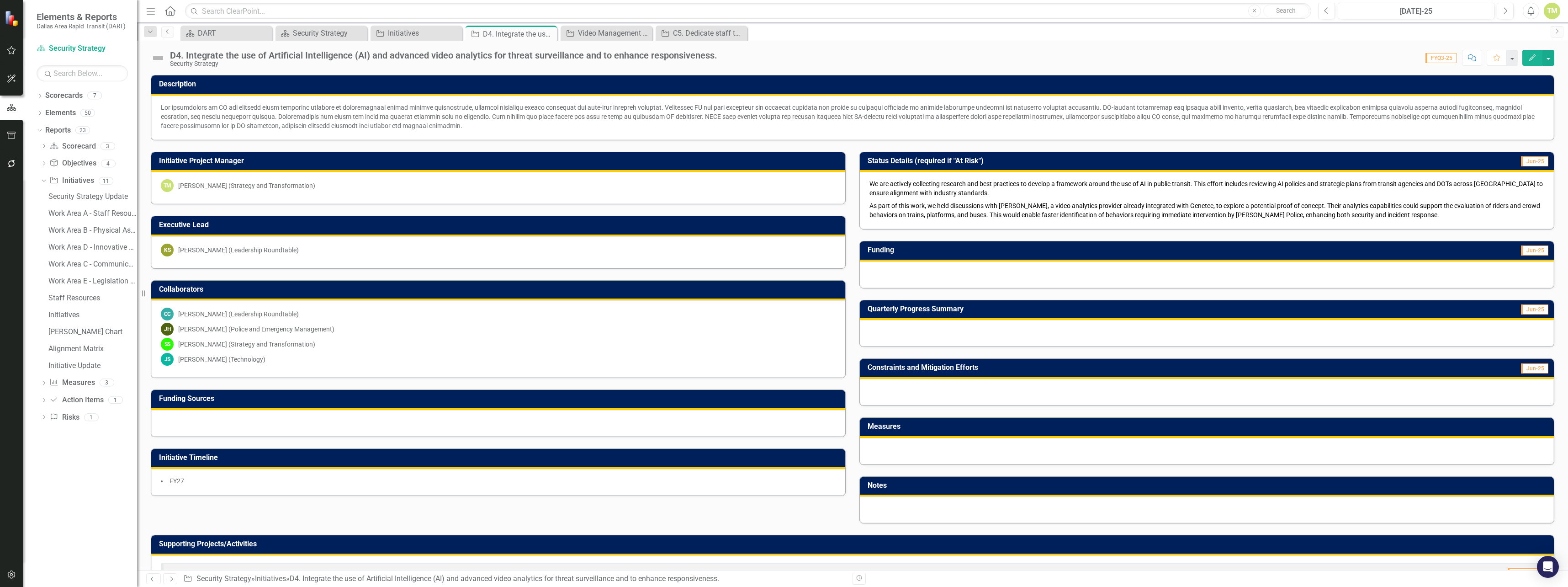
click at [1370, 186] on span "We are actively collecting research and best practices to develop a framework a…" at bounding box center [1206, 188] width 674 height 16
click at [1187, 203] on span "As part of this work, we held discussions with [PERSON_NAME], a video analytics…" at bounding box center [1204, 210] width 671 height 16
click at [1538, 163] on span "Jun-25" at bounding box center [1534, 161] width 28 height 10
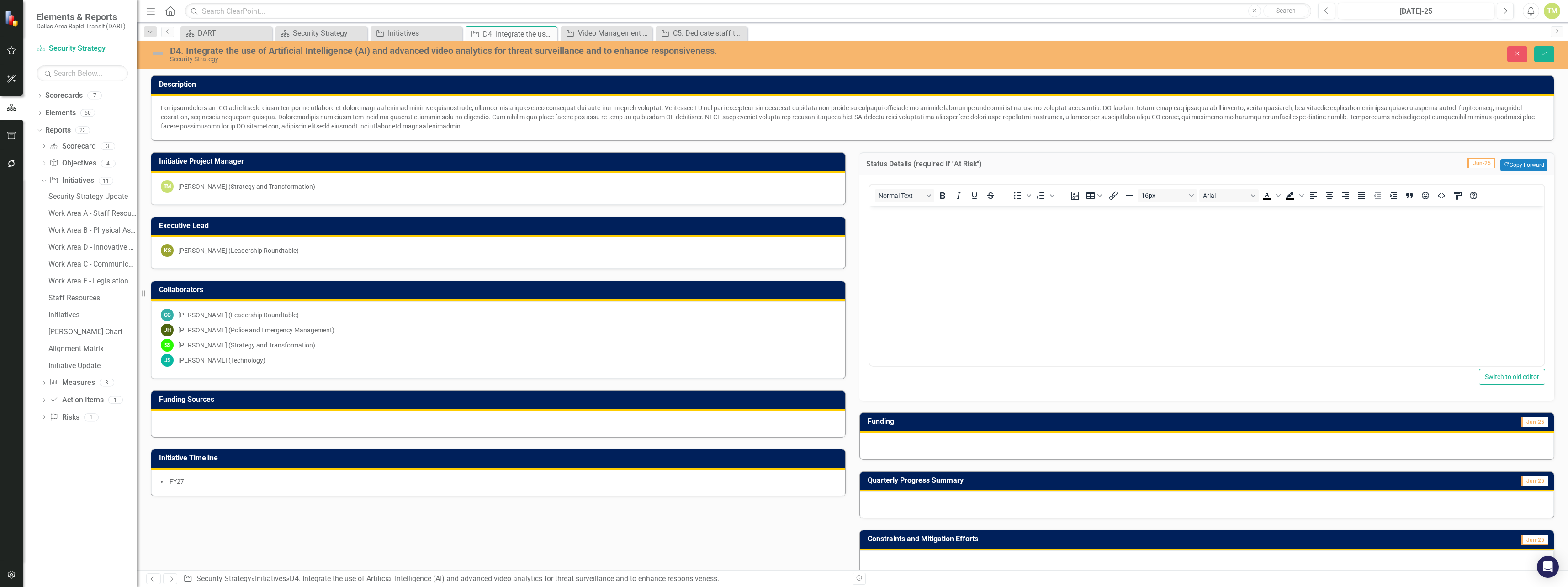
click at [1464, 205] on div "Normal Text To open the popup, press Shift+Enter To open the popup, press Shift…" at bounding box center [1207, 196] width 675 height 22
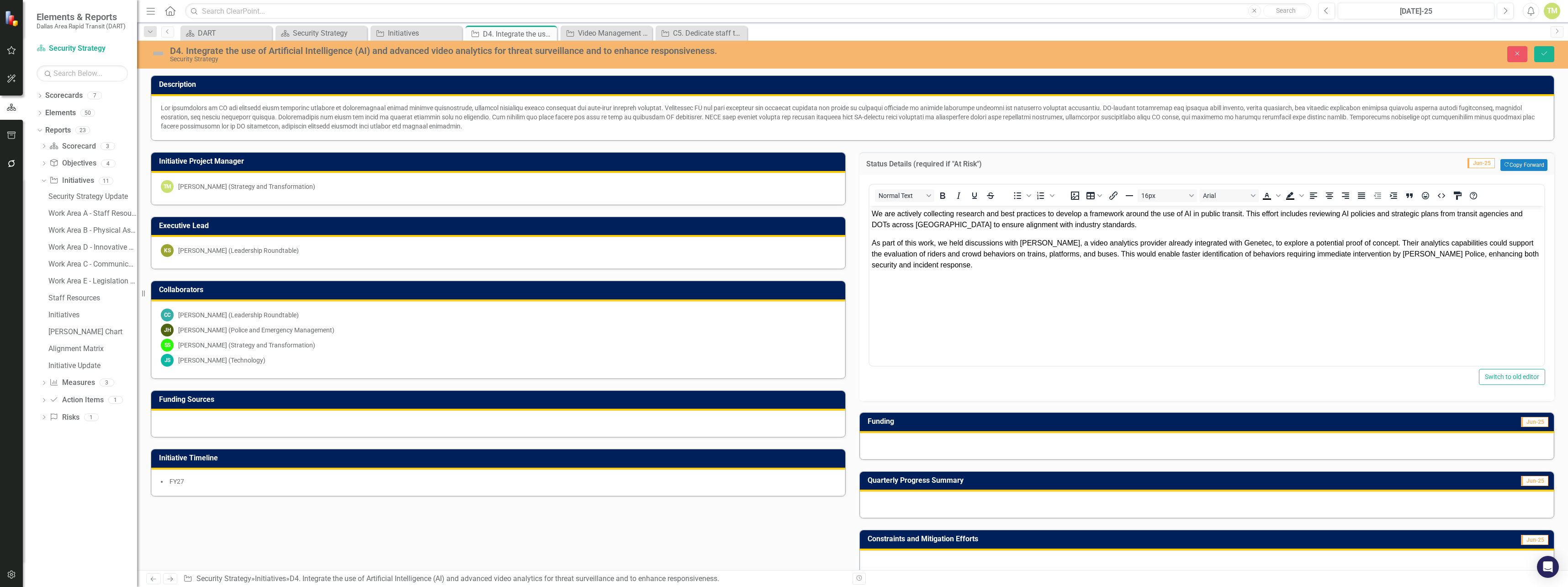
click at [1379, 262] on p "As part of this work, we held discussions with [PERSON_NAME], a video analytics…" at bounding box center [1207, 254] width 670 height 33
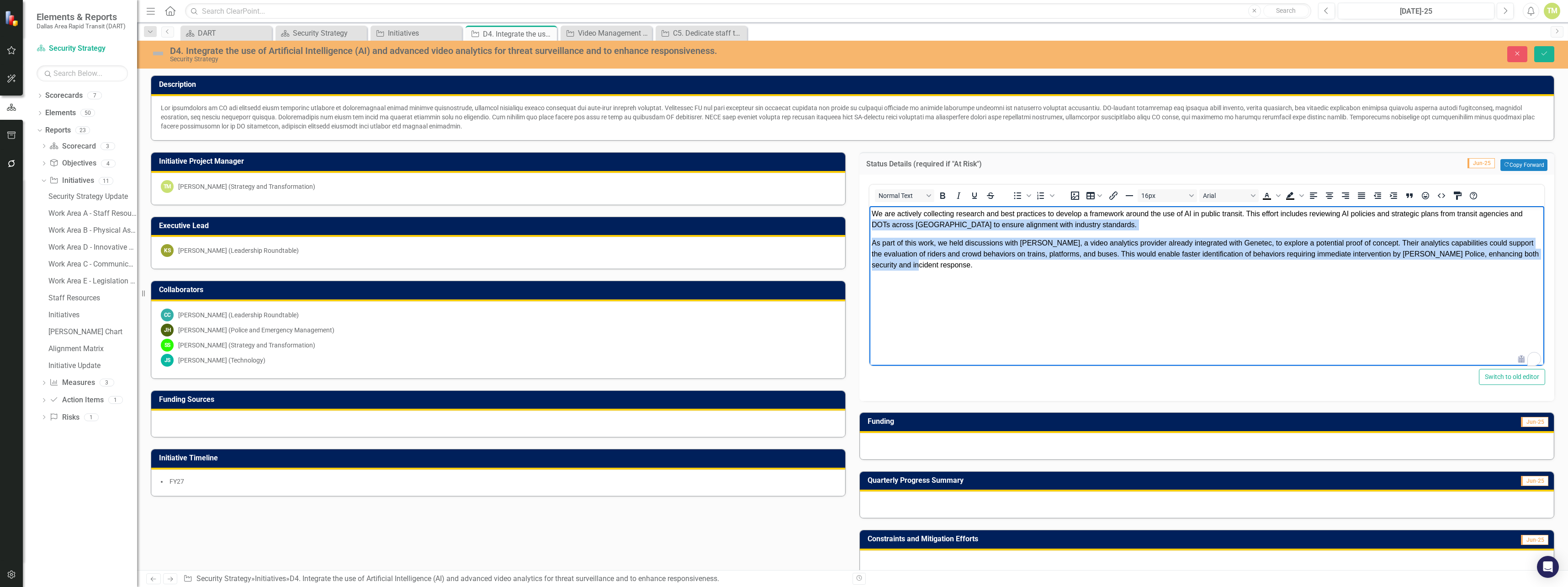
drag, startPoint x: 944, startPoint y: 269, endPoint x: 854, endPoint y: 220, distance: 102.5
click at [869, 220] on html "We are actively collecting research and best practices to develop a framework a…" at bounding box center [1207, 275] width 675 height 137
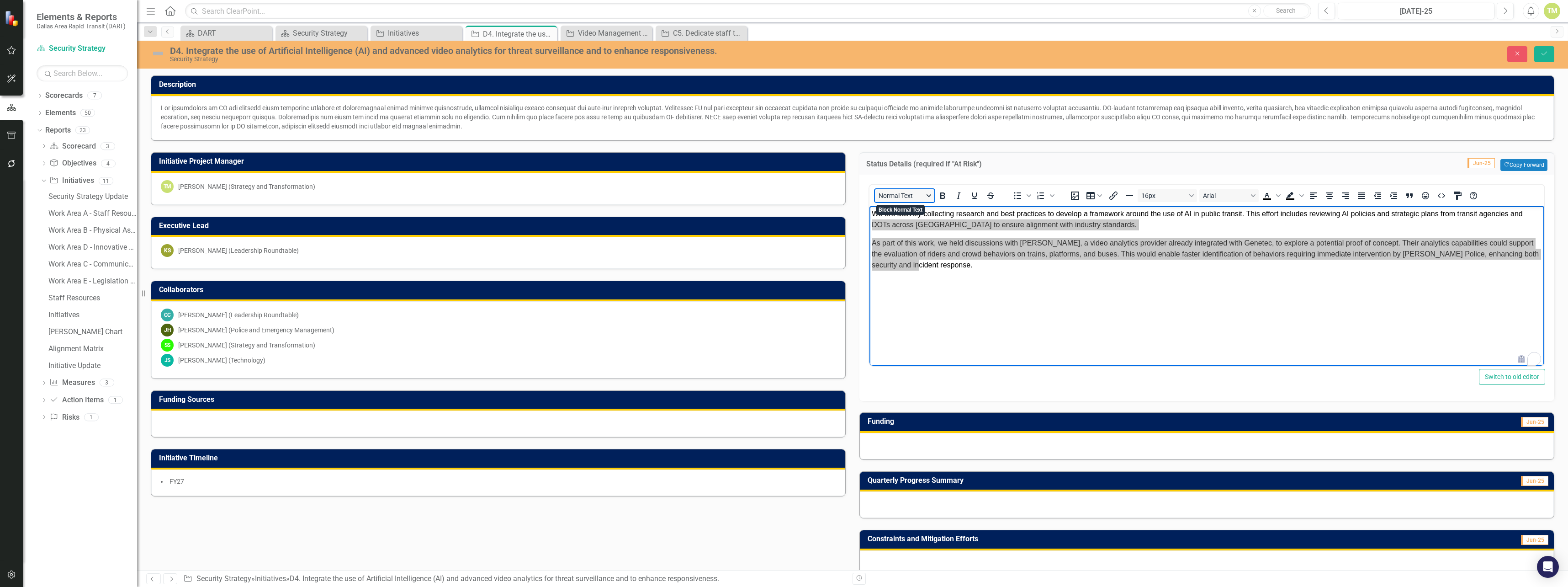
click at [930, 194] on button "Normal Text" at bounding box center [904, 195] width 59 height 13
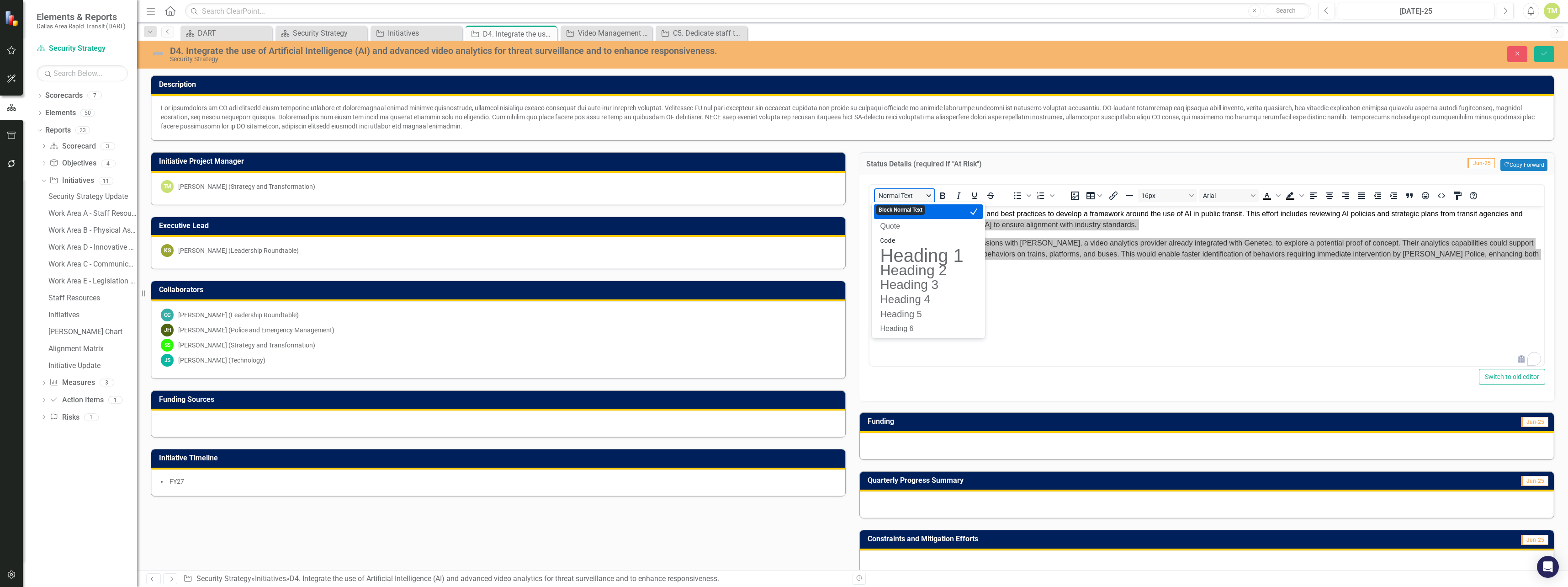
click at [929, 194] on button "Normal Text" at bounding box center [904, 195] width 59 height 13
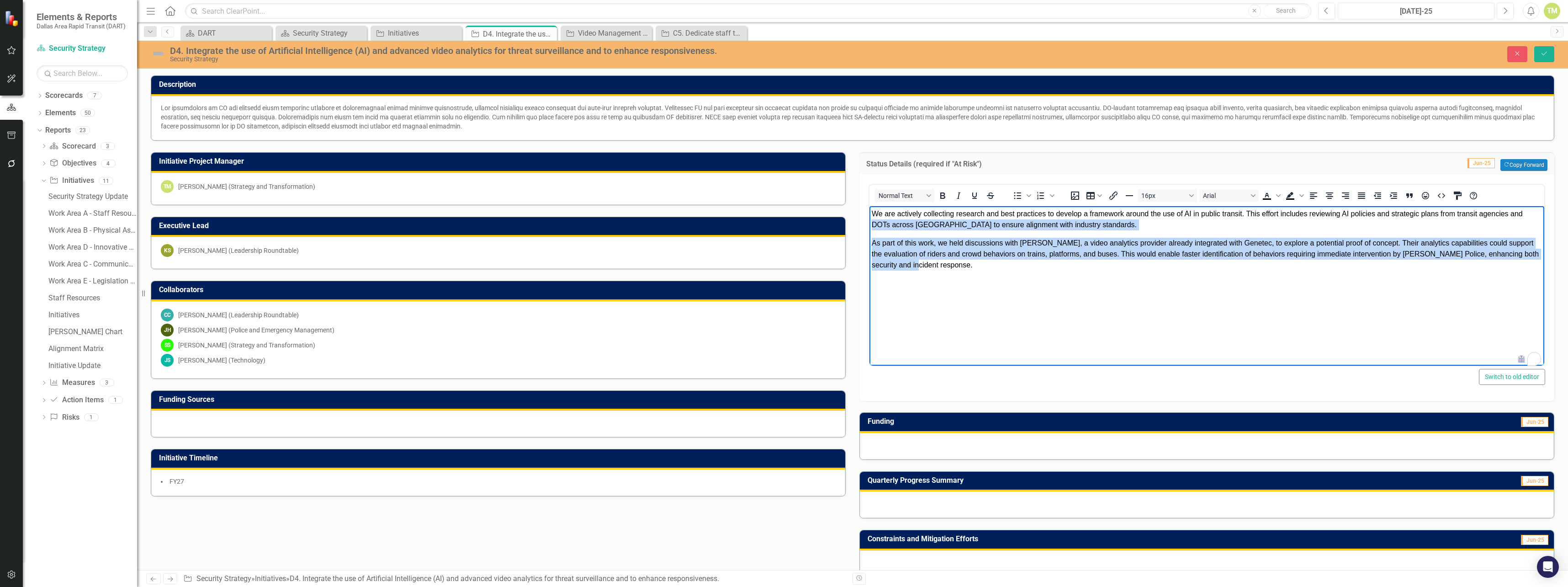
click at [1028, 298] on body "We are actively collecting research and best practices to develop a framework a…" at bounding box center [1207, 275] width 675 height 137
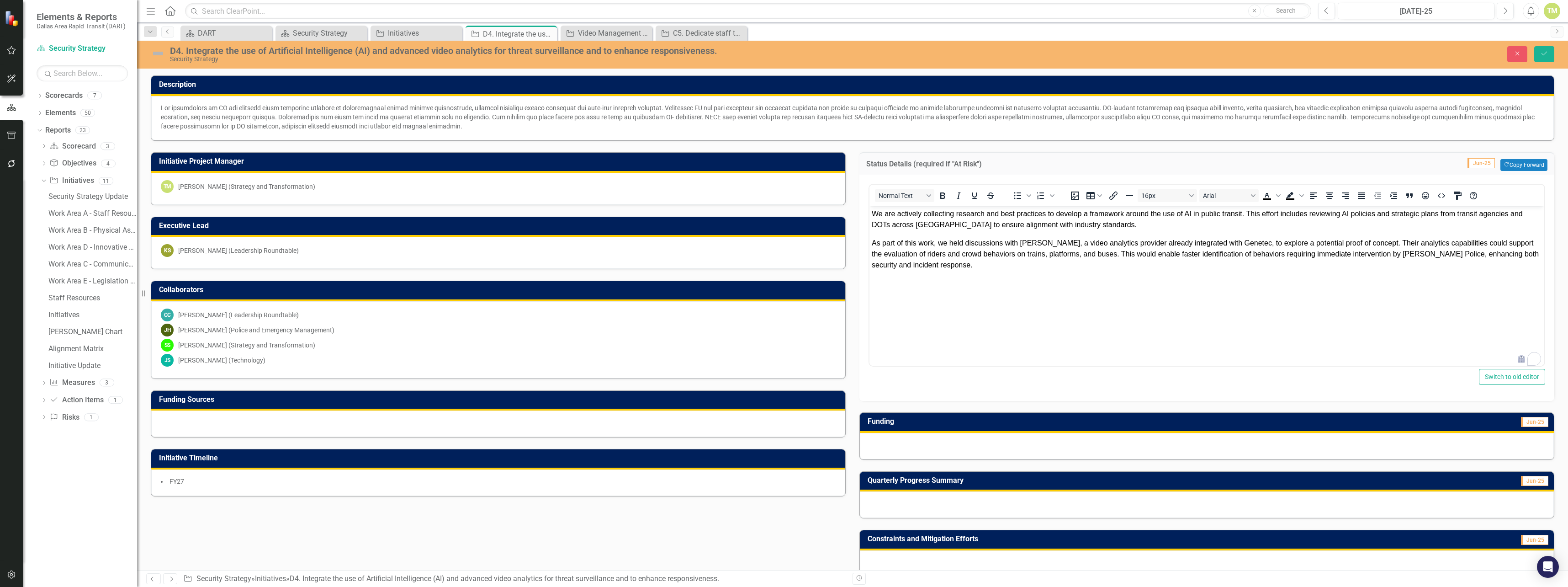
click at [681, 376] on div "CC [PERSON_NAME] (Leadership Roundtable) [PERSON_NAME] (Police and Emergency Ma…" at bounding box center [498, 339] width 694 height 77
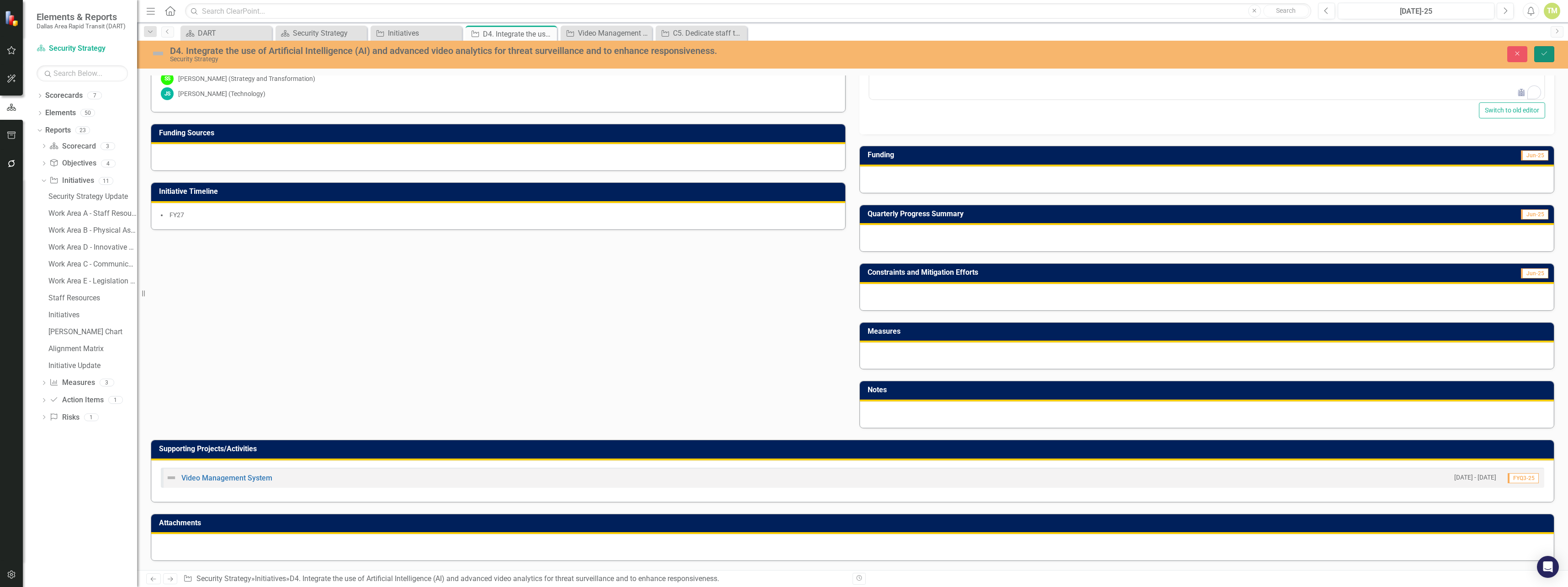
click at [1550, 56] on button "Save" at bounding box center [1544, 54] width 20 height 16
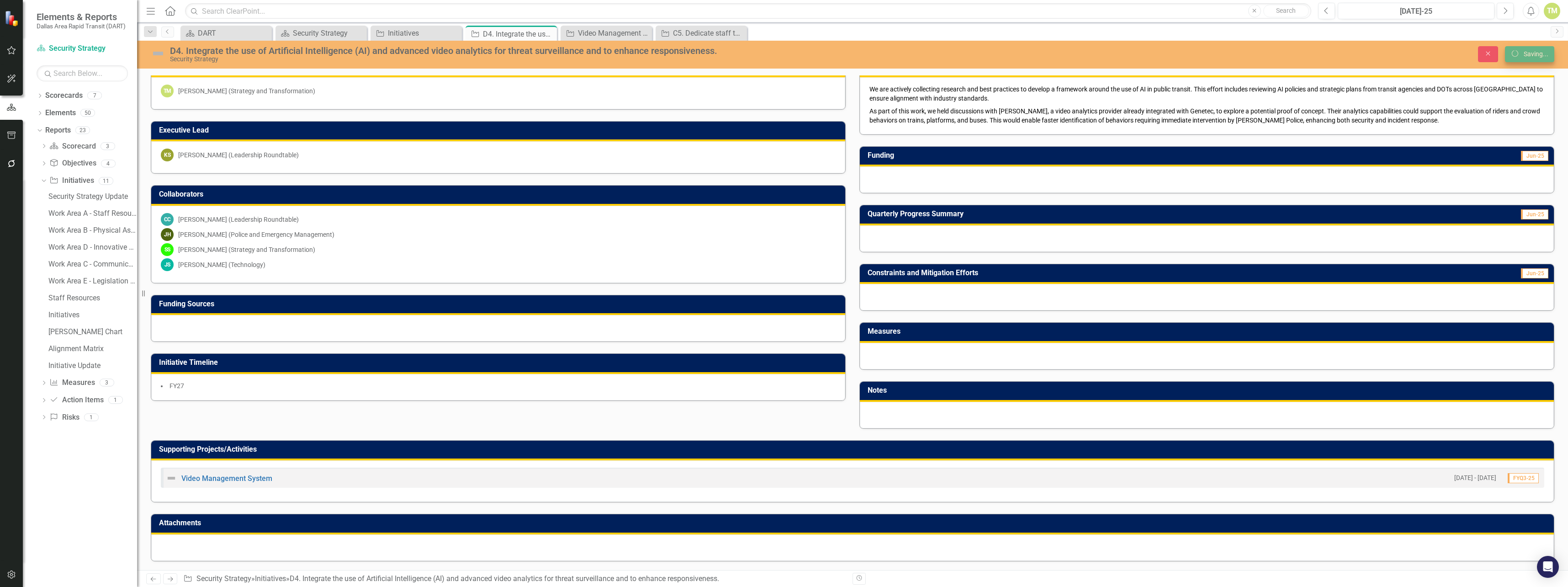
scroll to position [0, 0]
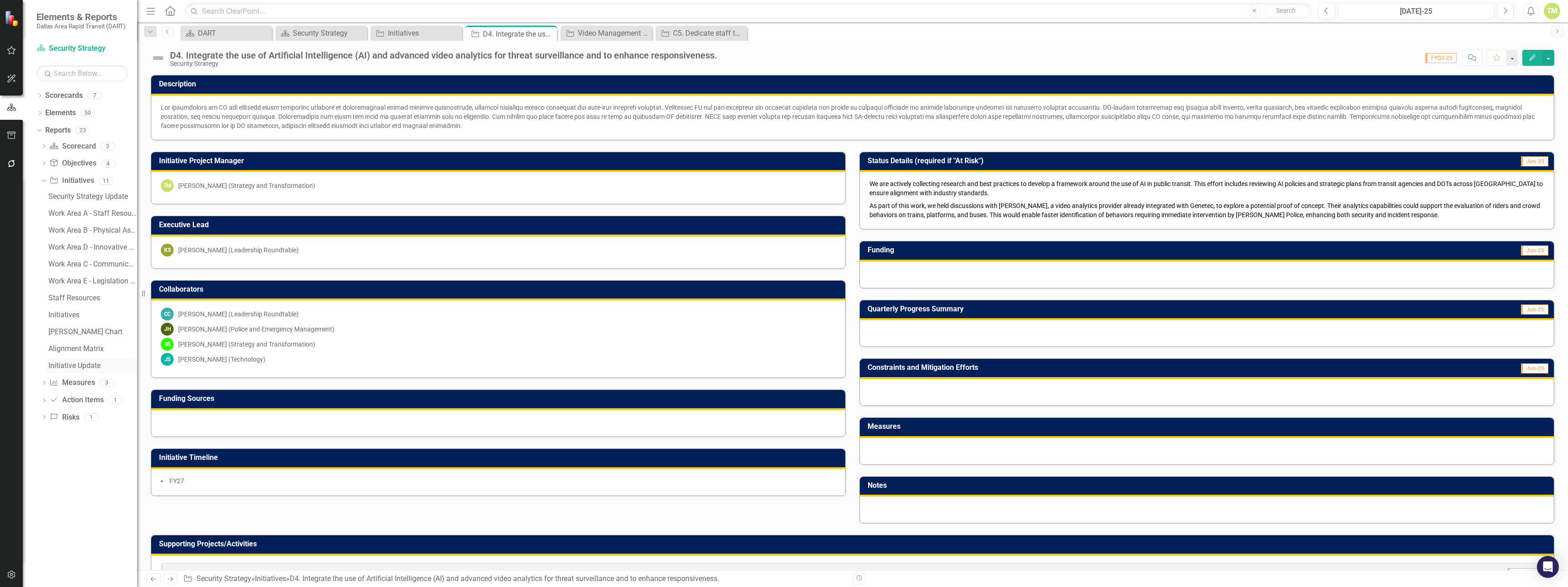
click at [63, 369] on div "Initiative Update" at bounding box center [92, 366] width 88 height 8
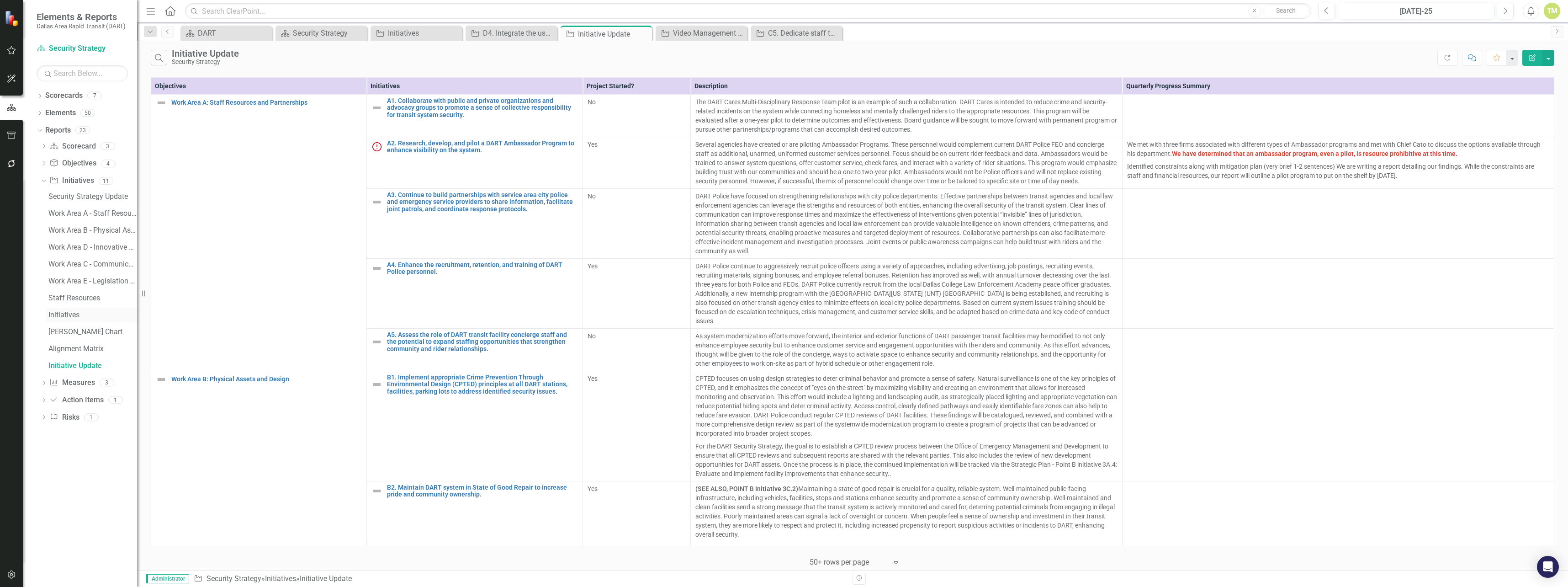
click at [59, 311] on div "Initiatives" at bounding box center [92, 315] width 88 height 8
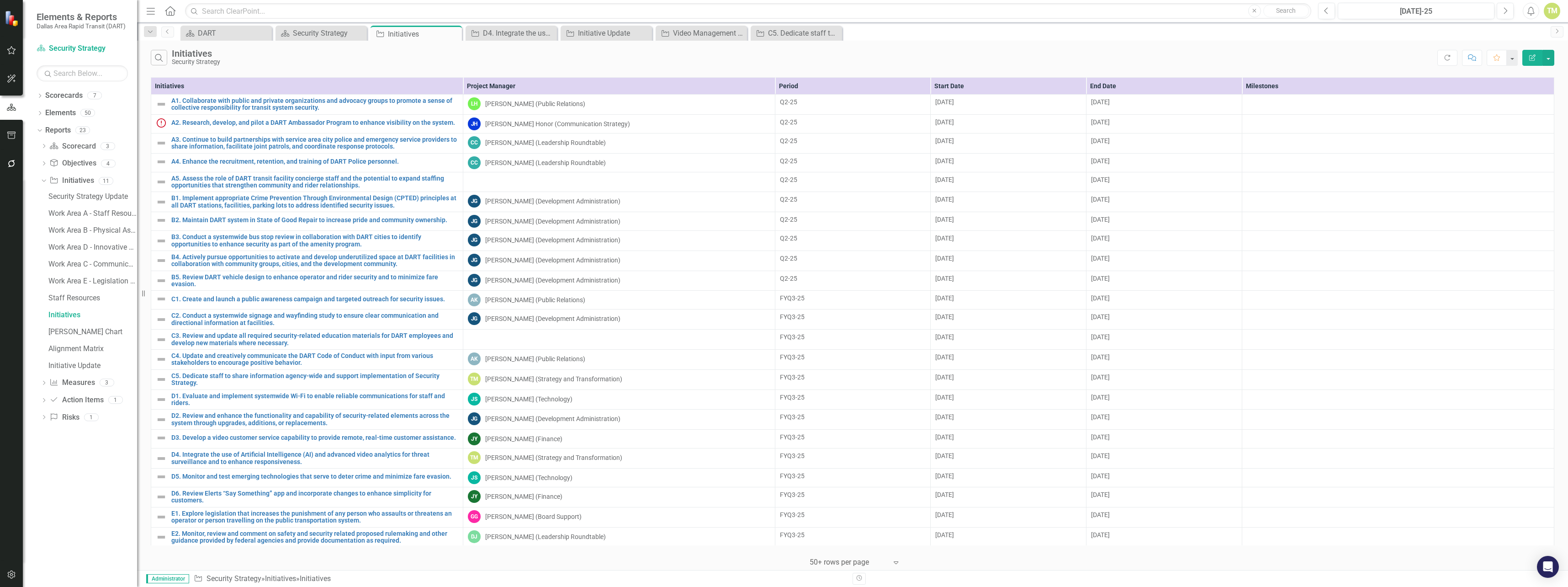
click at [548, 87] on th "Project Manager" at bounding box center [618, 86] width 312 height 17
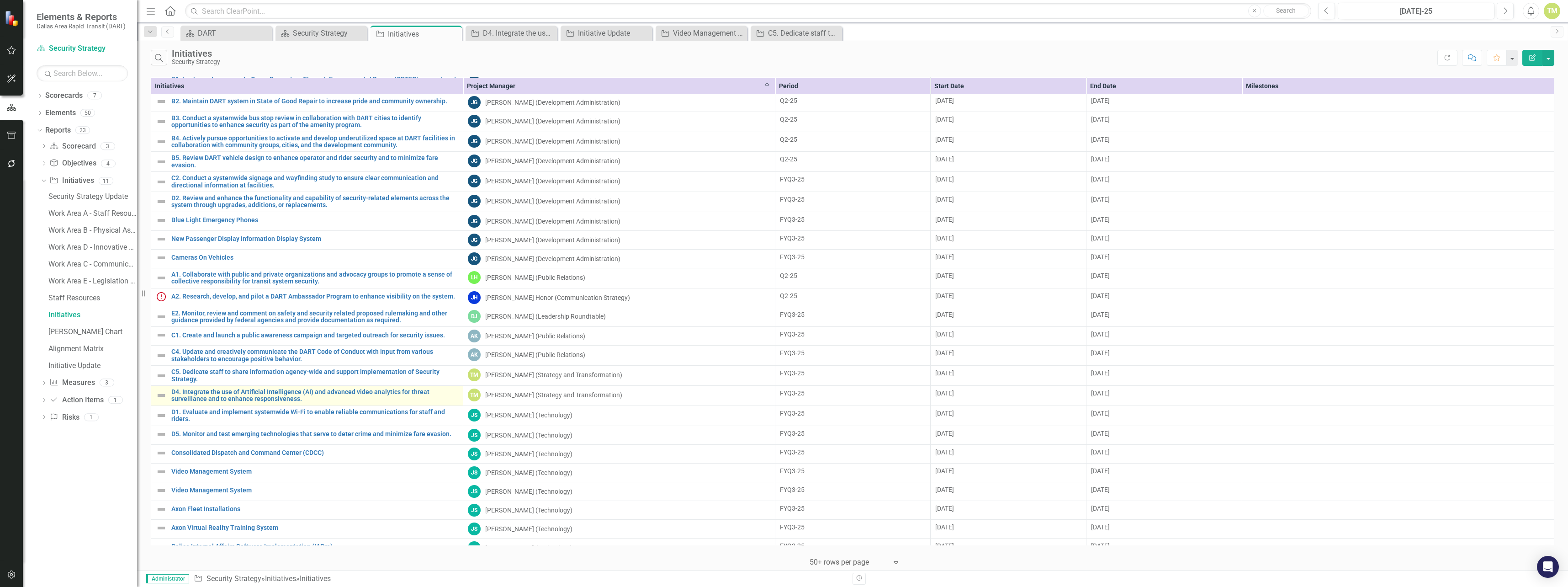
scroll to position [154, 0]
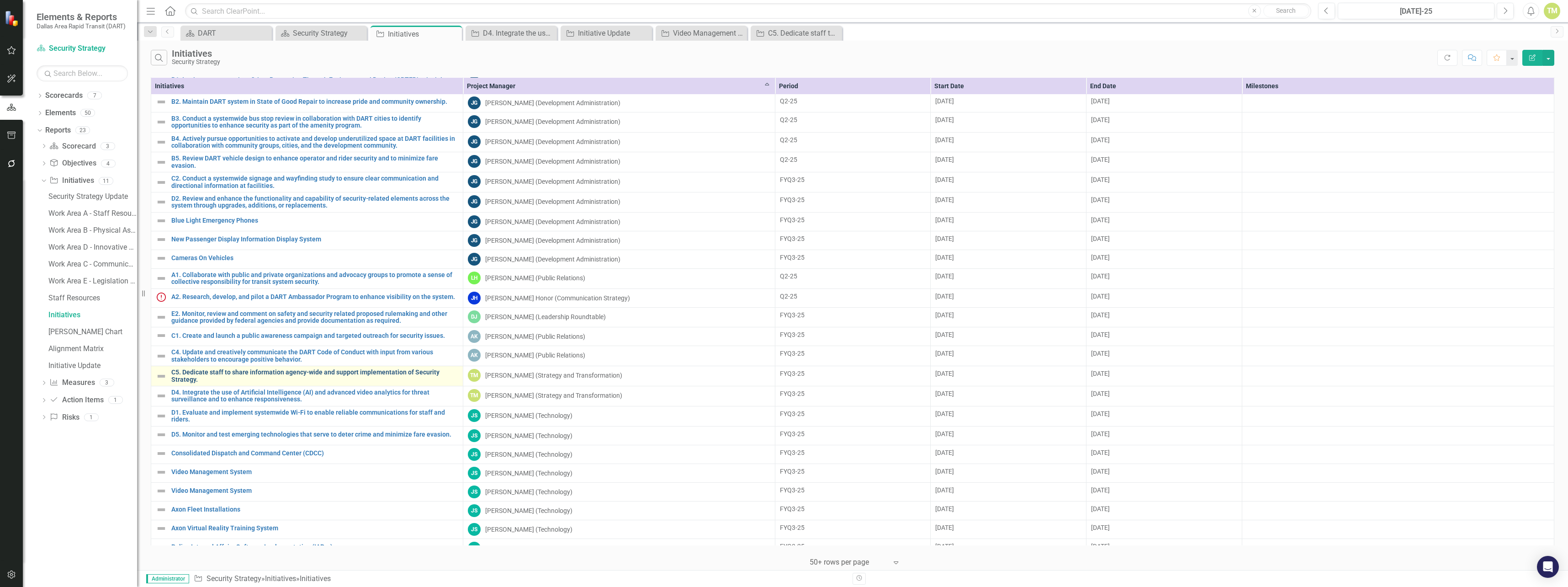
click at [341, 376] on link "C5. Dedicate staff to share information agency-wide and support implementation …" at bounding box center [314, 376] width 287 height 14
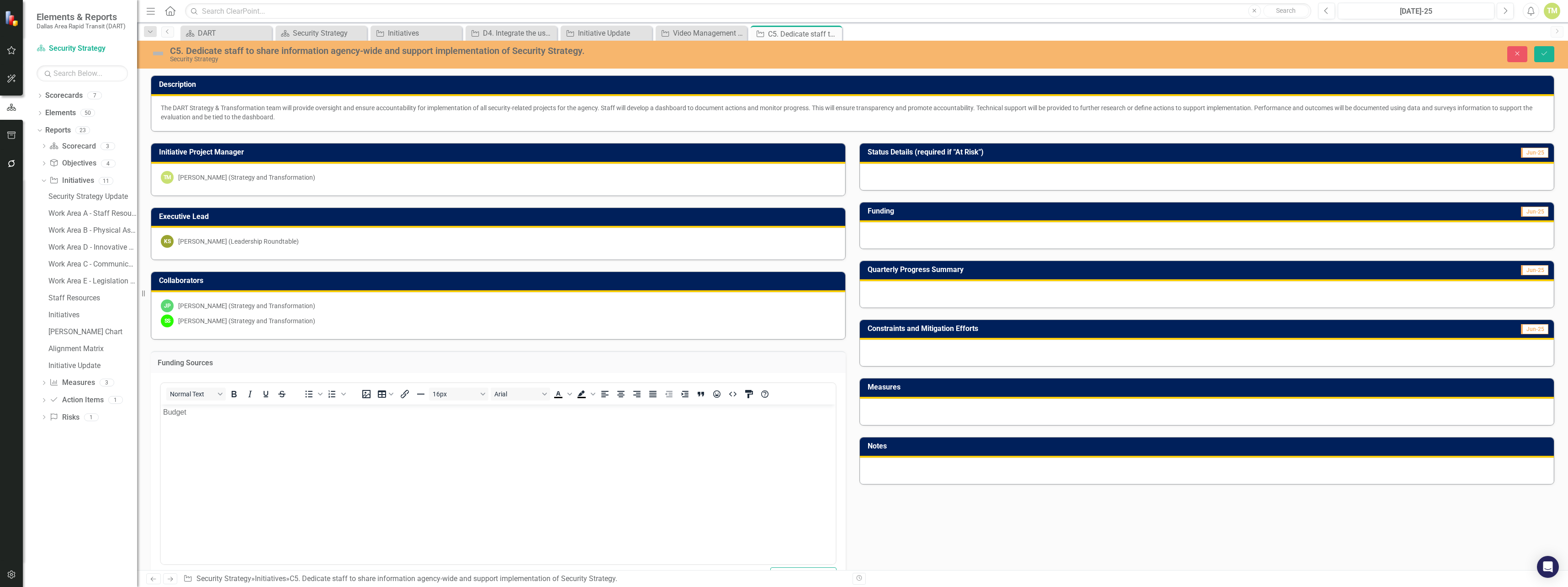
click at [328, 132] on div "Initiative Project Manager TM [PERSON_NAME] (Strategy and Transformation)" at bounding box center [498, 164] width 709 height 65
drag, startPoint x: 290, startPoint y: 117, endPoint x: 175, endPoint y: 111, distance: 115.2
click at [175, 111] on p "The DART Strategy & Transformation team will provide oversight and ensure accou…" at bounding box center [852, 112] width 1383 height 18
click at [175, 110] on p "The DART Strategy & Transformation team will provide oversight and ensure accou…" at bounding box center [852, 112] width 1383 height 18
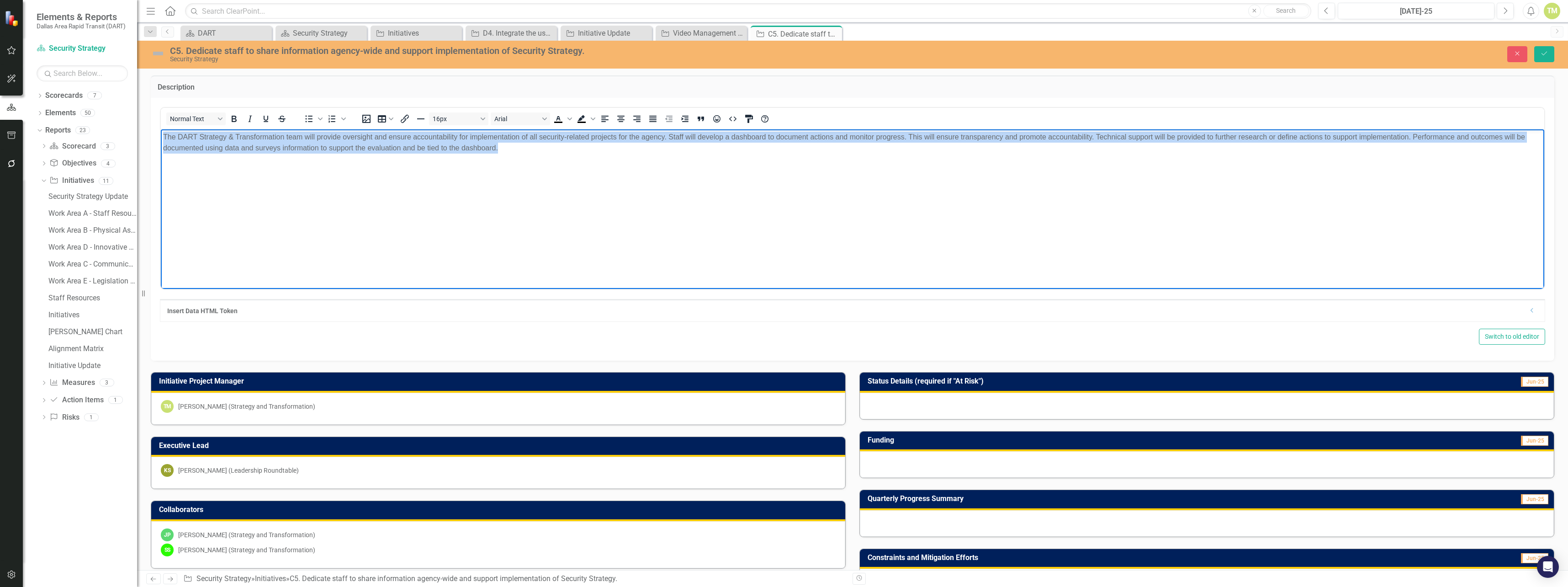
drag, startPoint x: 504, startPoint y: 149, endPoint x: 149, endPoint y: 131, distance: 355.5
click at [161, 131] on html "The DART Strategy & Transformation team will provide oversight and ensure accou…" at bounding box center [852, 197] width 1383 height 137
copy p "The DART Strategy & Transformation team will provide oversight and ensure accou…"
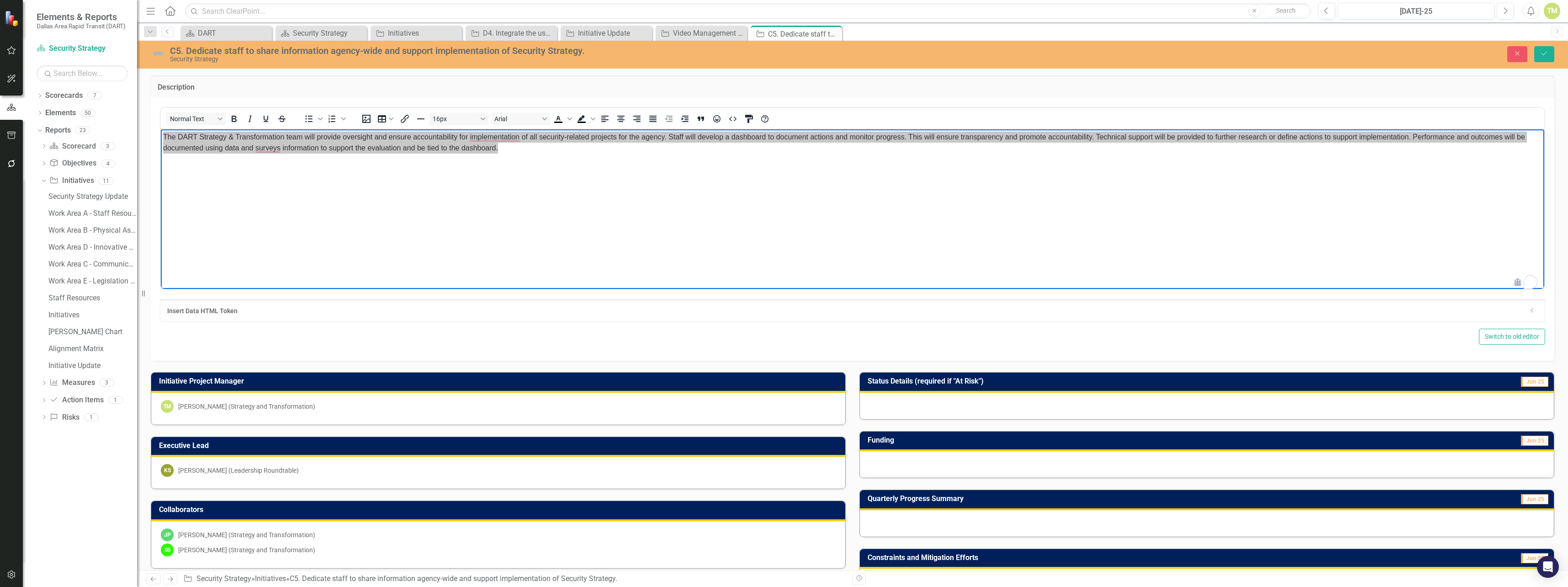
click at [1117, 339] on div "Switch to old editor" at bounding box center [852, 337] width 1385 height 16
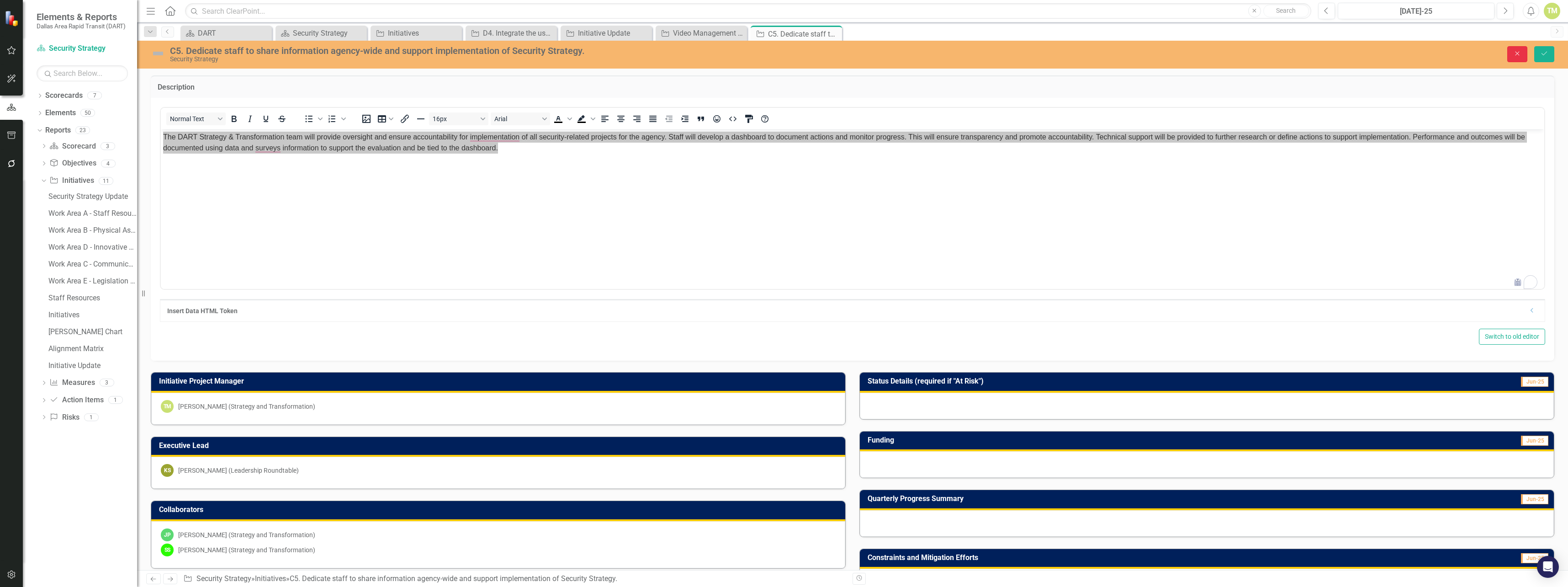
click at [1520, 53] on icon "Close" at bounding box center [1517, 53] width 8 height 6
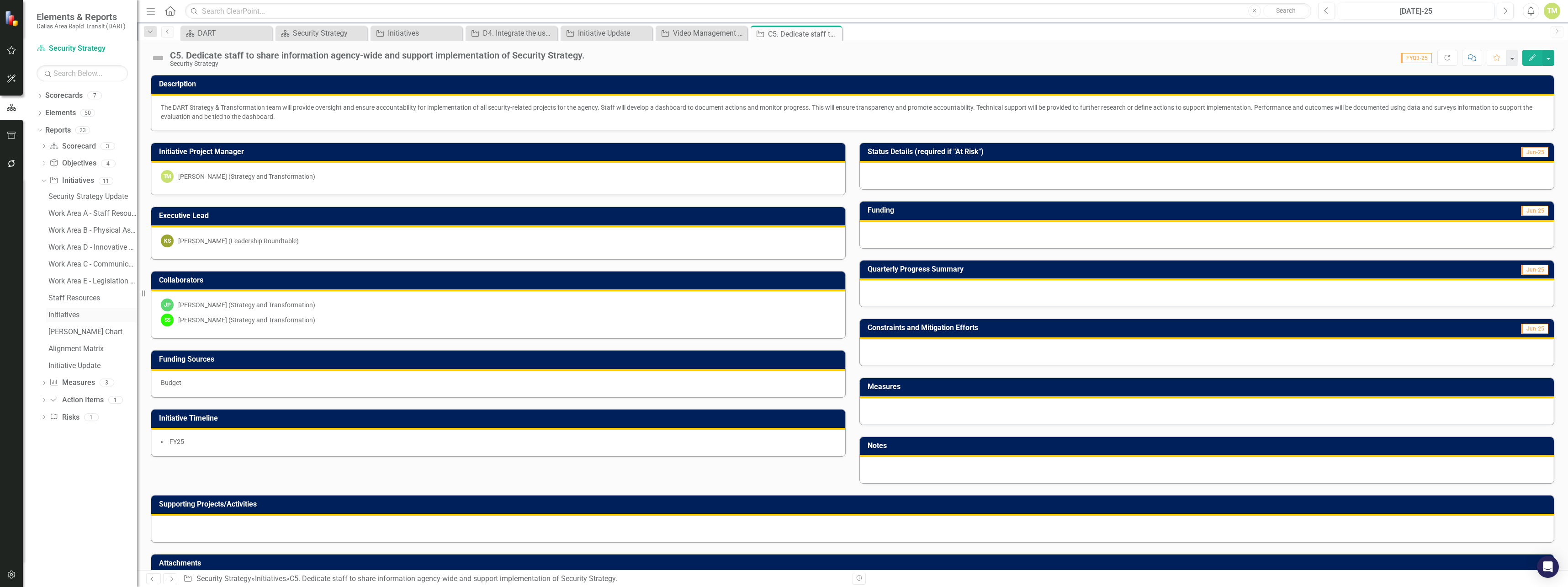
click at [67, 317] on div "Initiatives" at bounding box center [92, 315] width 88 height 8
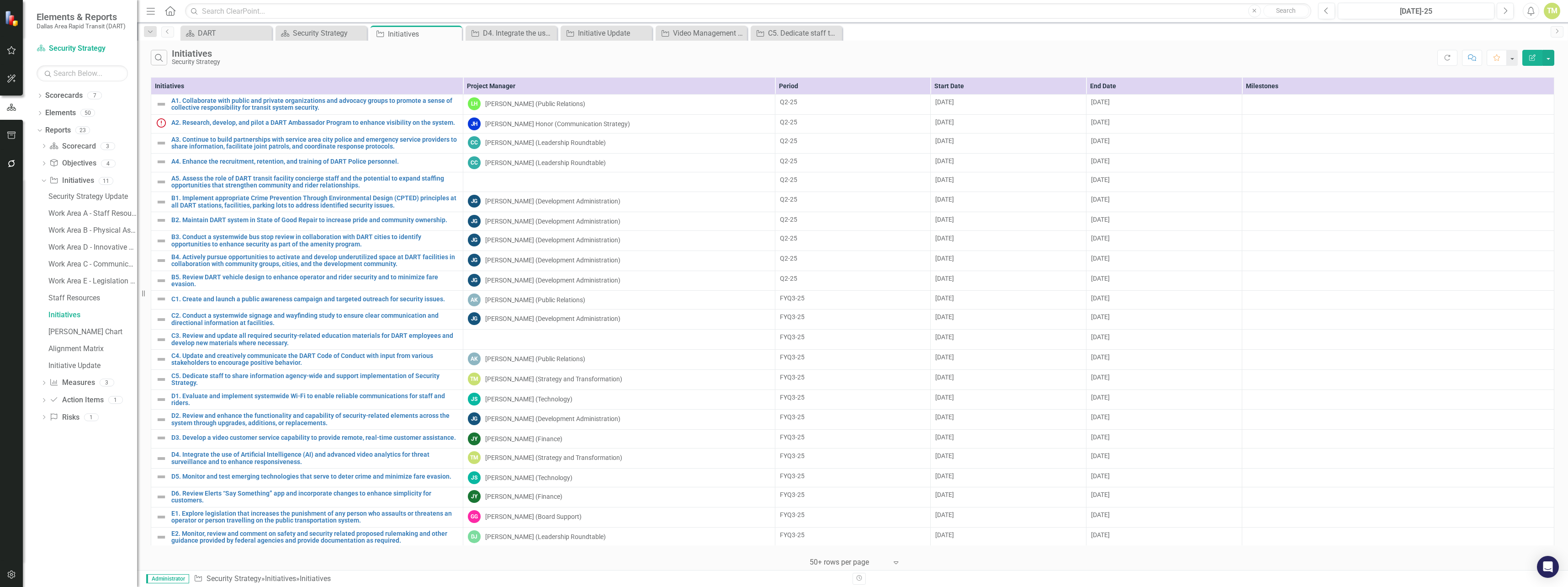
click at [533, 88] on th "Project Manager" at bounding box center [618, 86] width 312 height 17
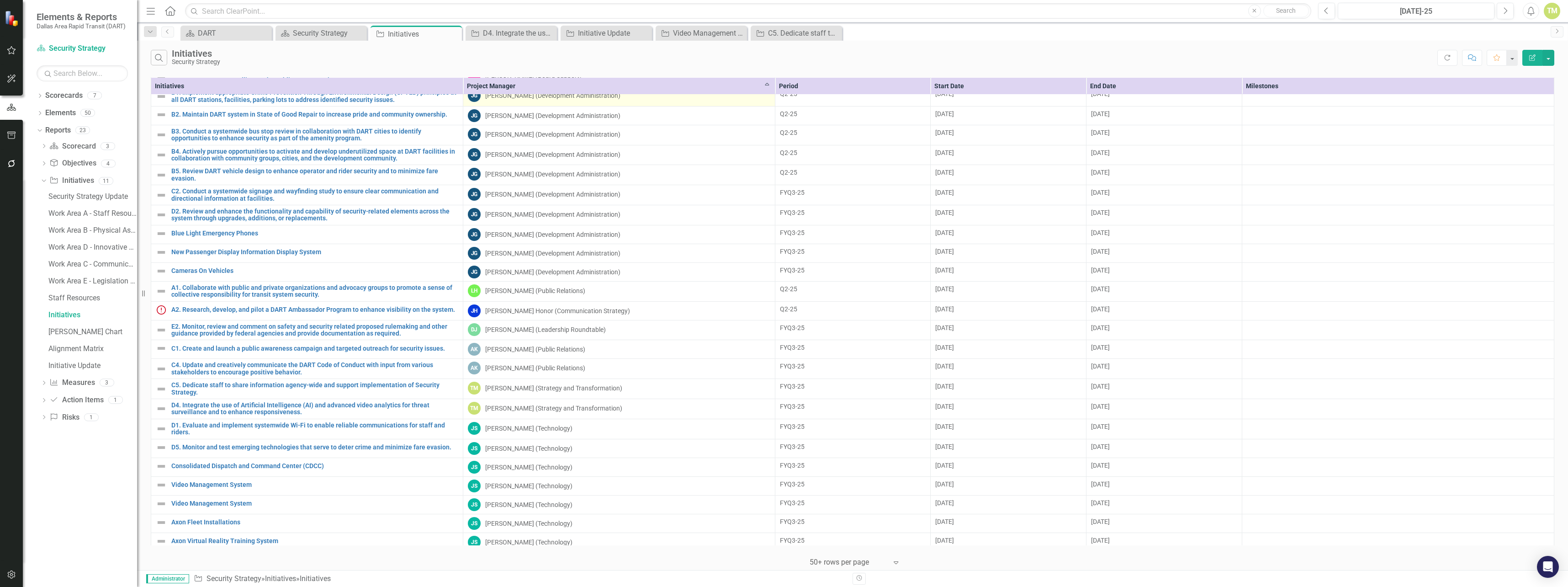
scroll to position [169, 0]
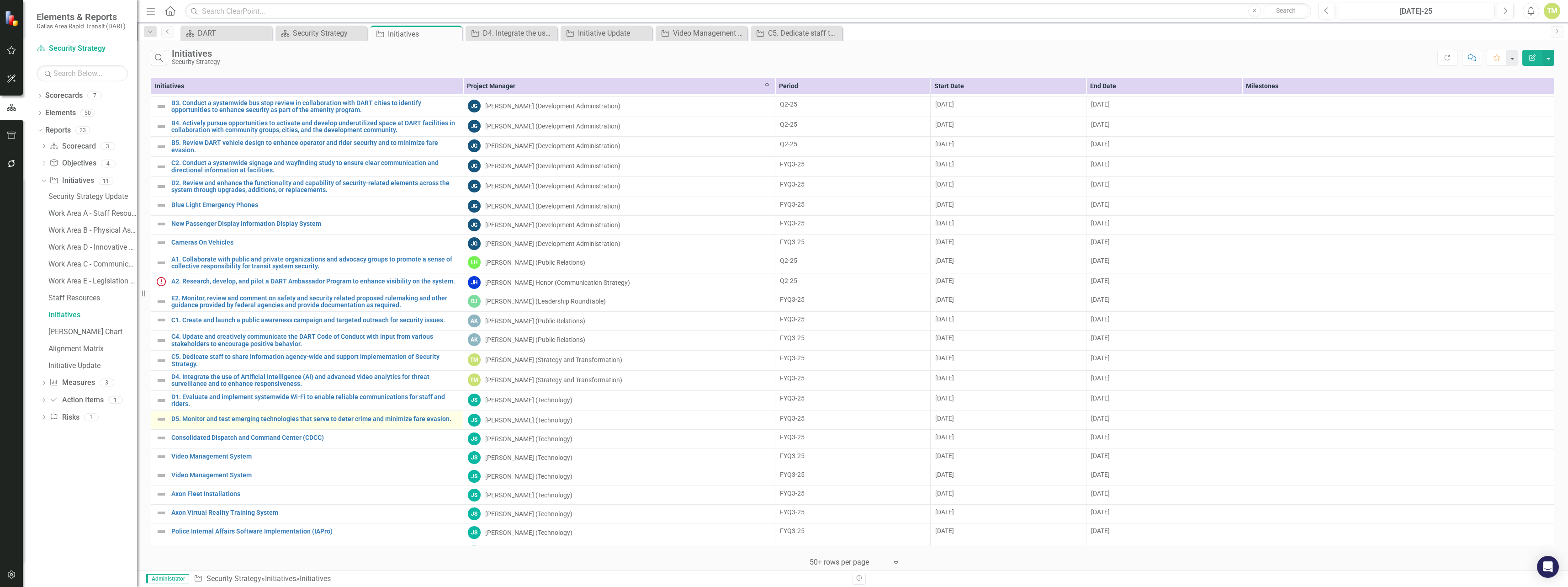
click at [378, 424] on td "D5. Monitor and test emerging technologies that serve to deter crime and minimi…" at bounding box center [307, 420] width 312 height 19
click at [393, 419] on link "D5. Monitor and test emerging technologies that serve to deter crime and minimi…" at bounding box center [314, 419] width 287 height 7
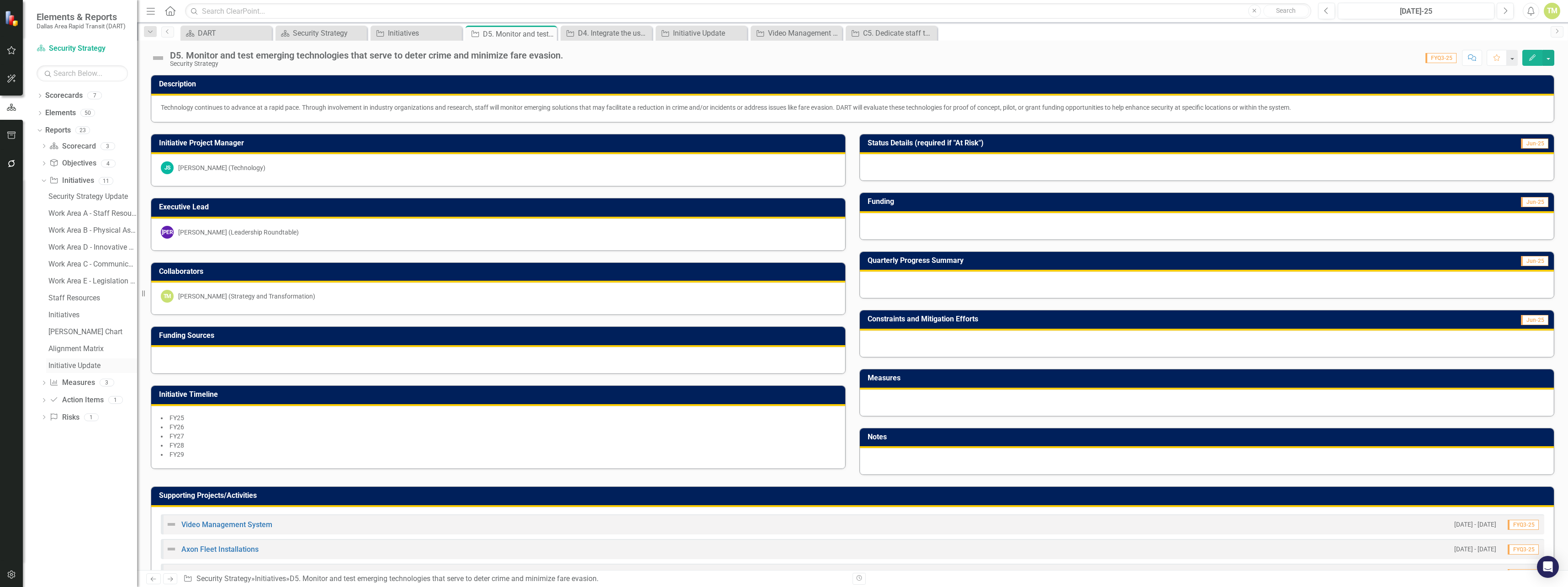
click at [79, 366] on div "Initiative Update" at bounding box center [92, 366] width 88 height 8
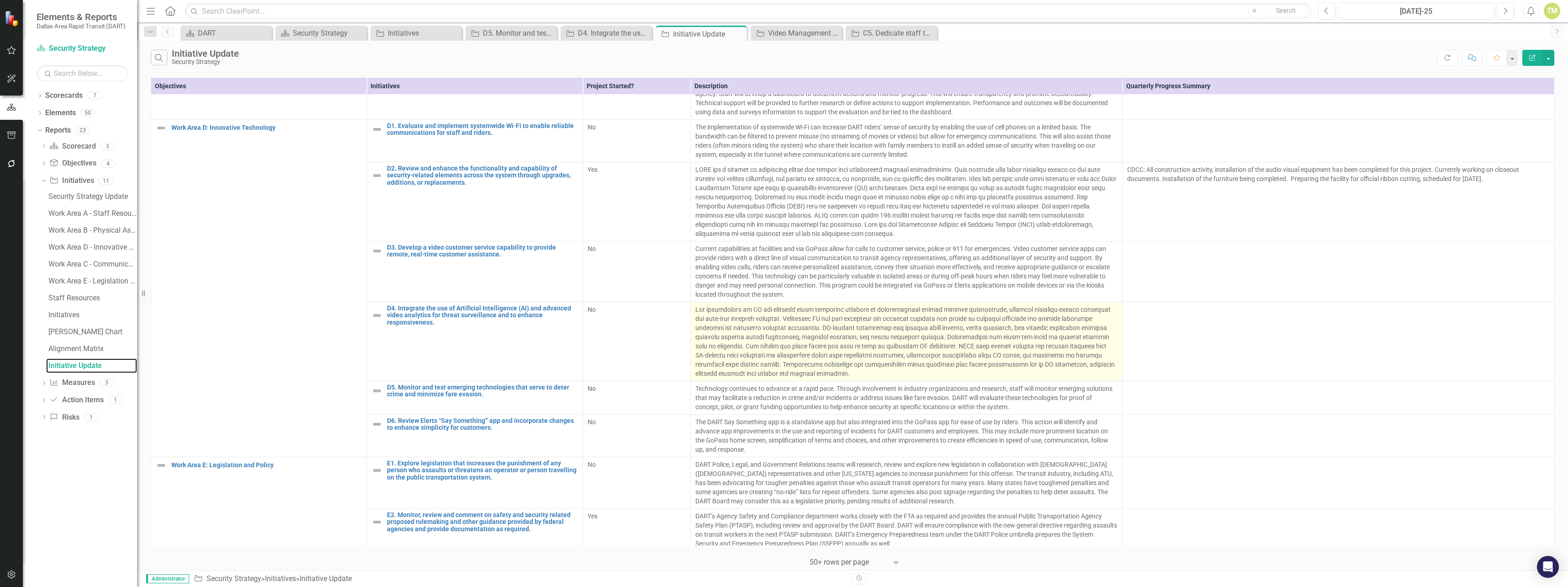
scroll to position [963, 0]
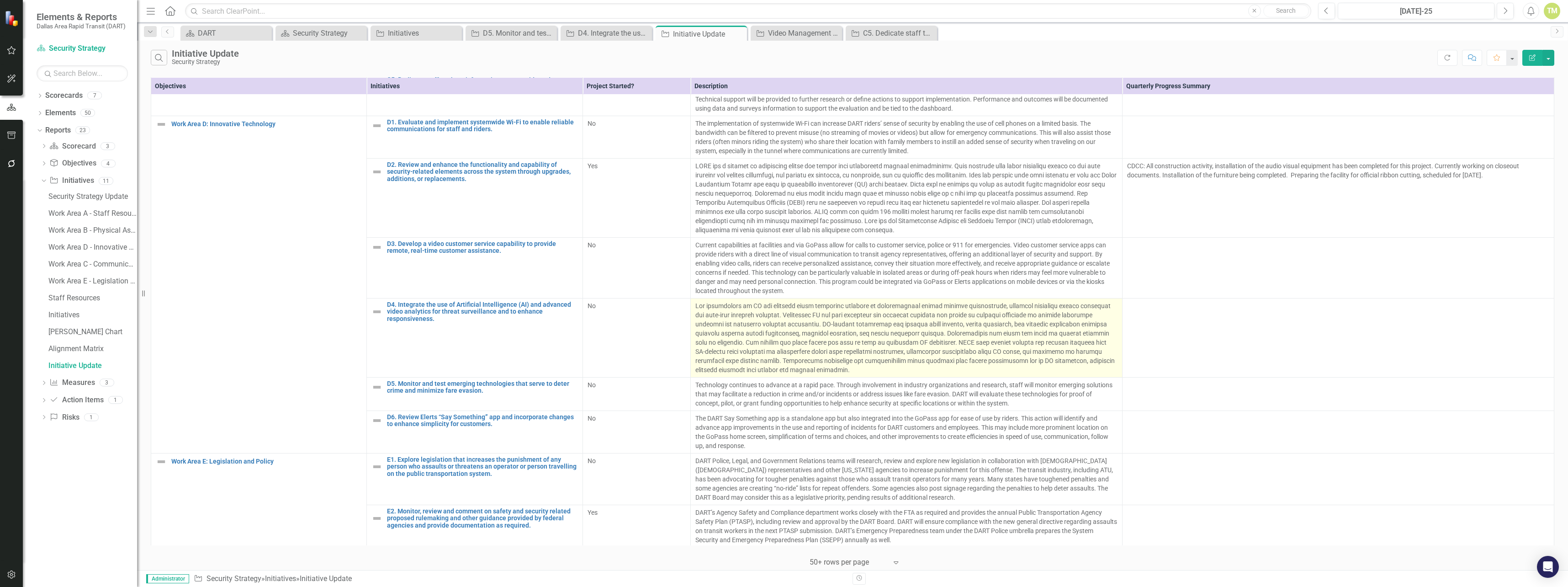
click at [778, 320] on p at bounding box center [906, 337] width 422 height 73
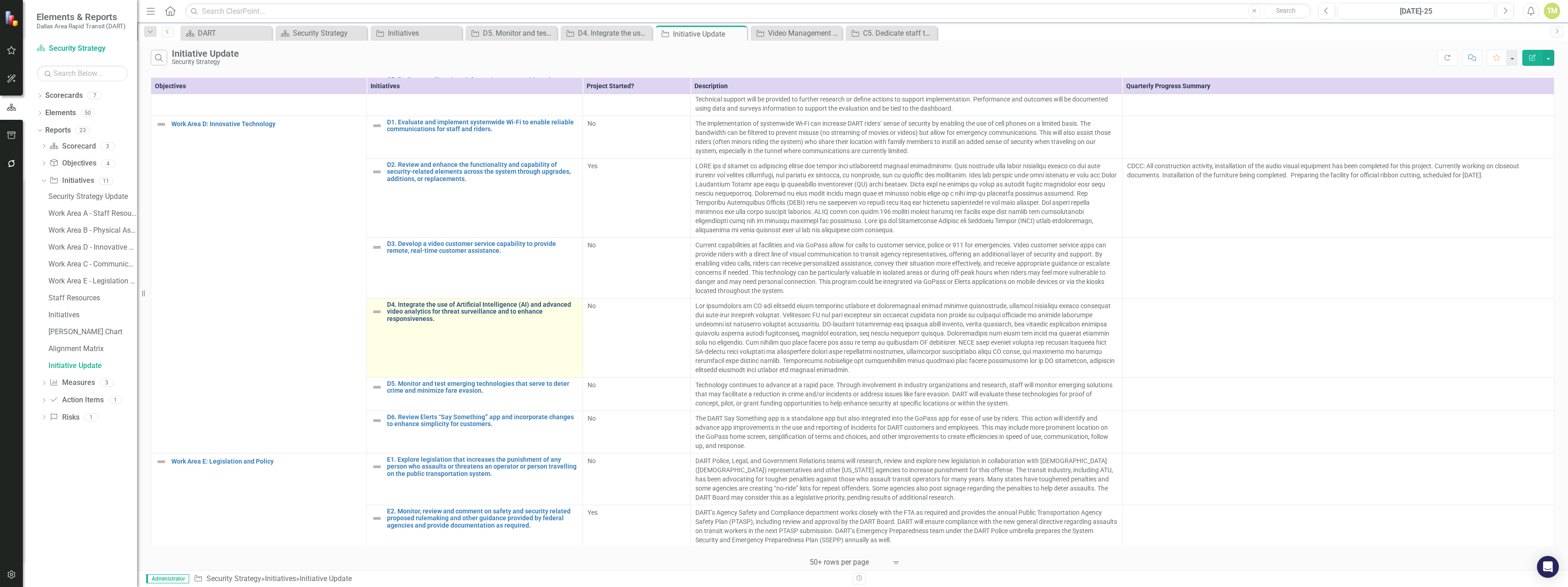
click at [500, 301] on link "D4. Integrate the use of Artificial Intelligence (AI) and advanced video analyt…" at bounding box center [482, 311] width 191 height 21
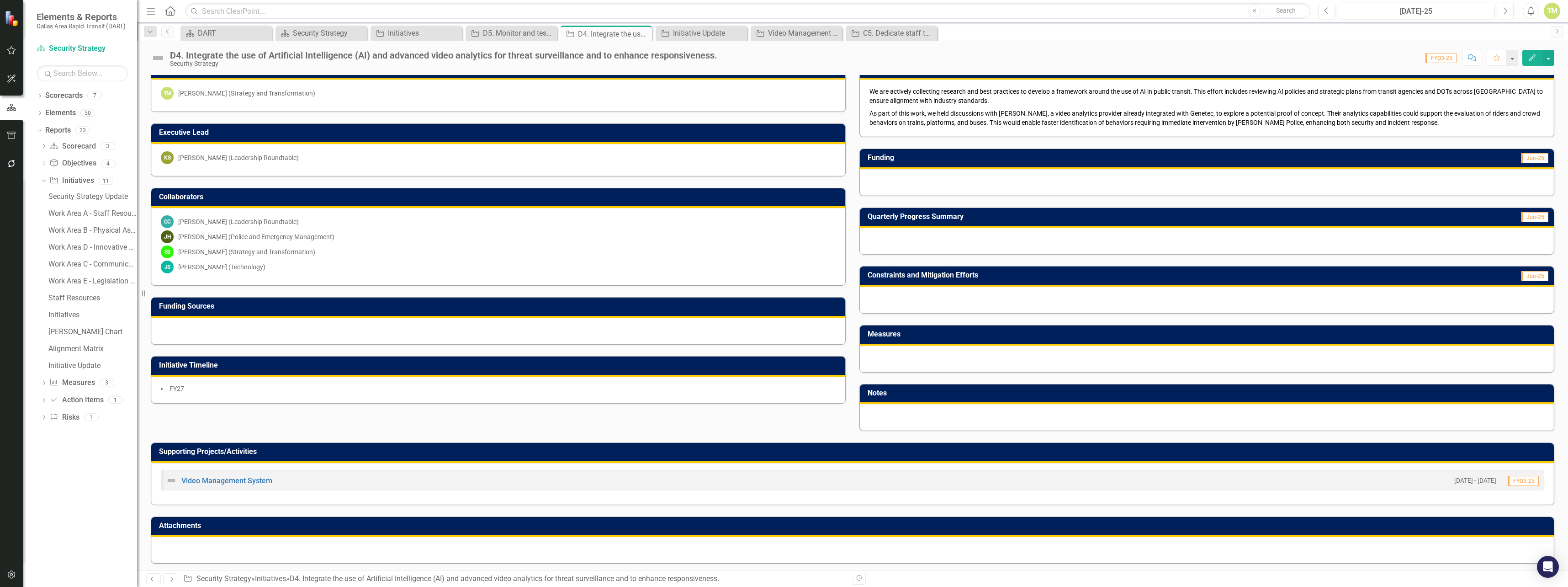
scroll to position [95, 0]
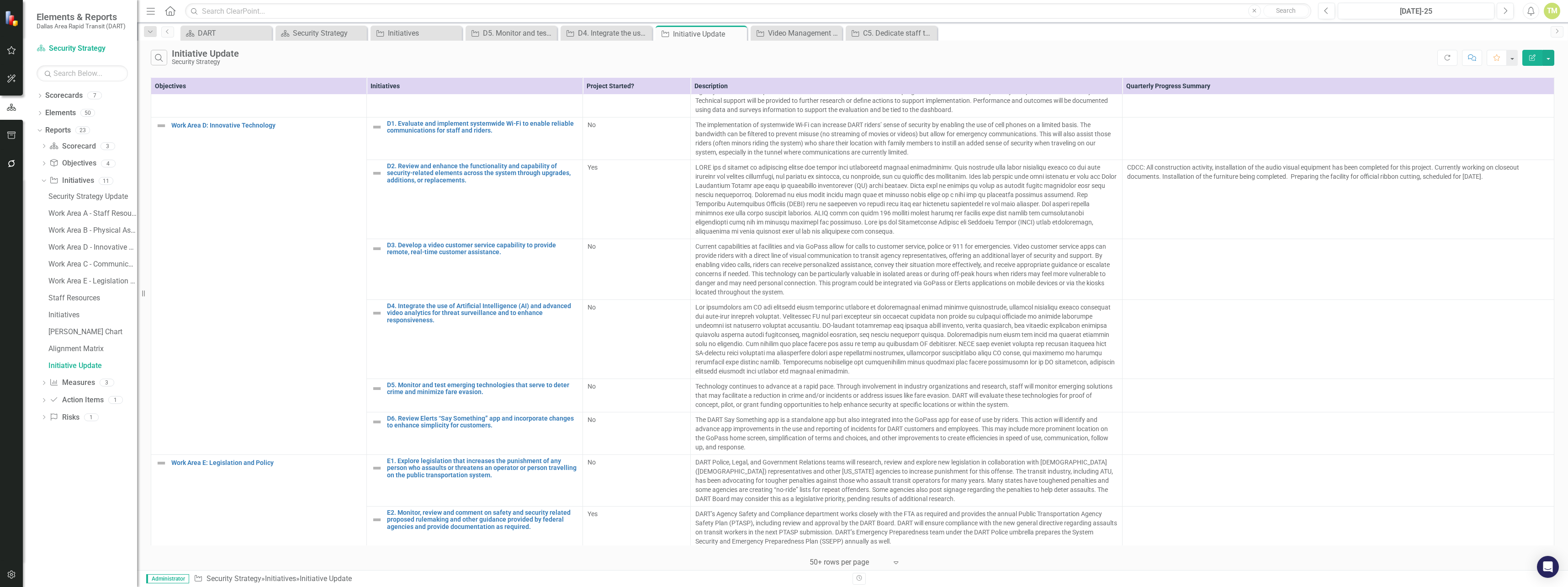
scroll to position [963, 0]
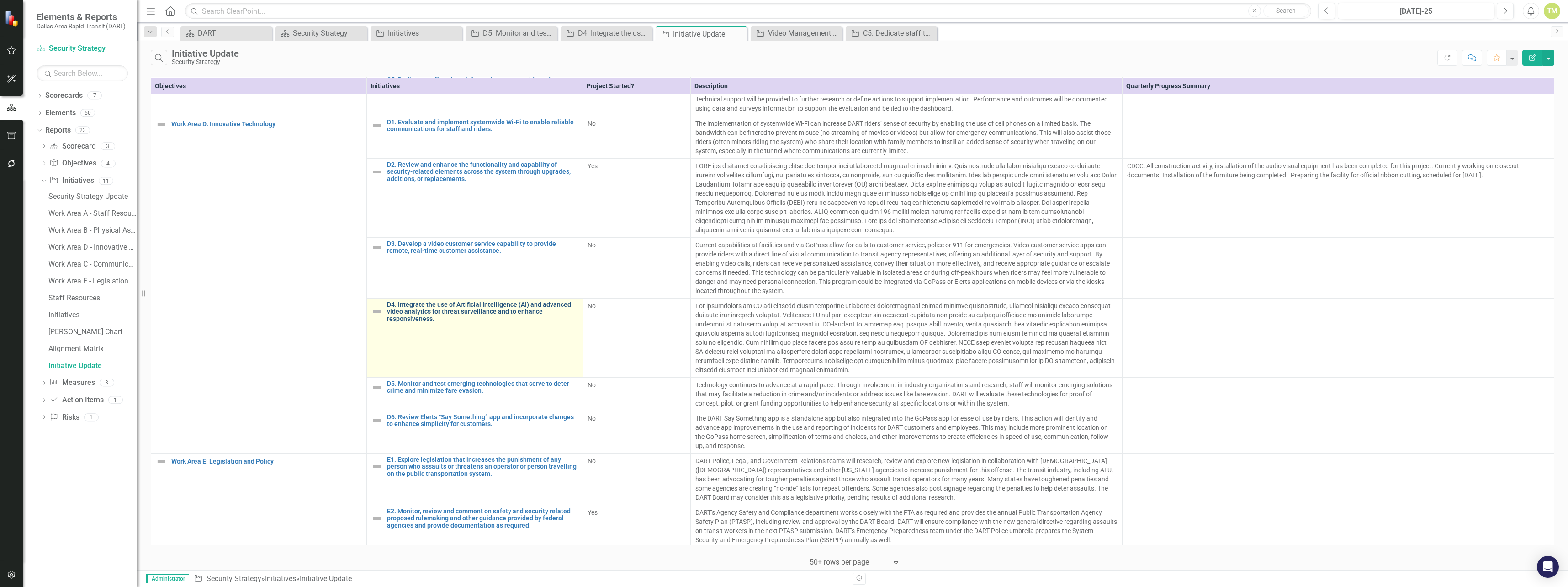
click at [457, 301] on link "D4. Integrate the use of Artificial Intelligence (AI) and advanced video analyt…" at bounding box center [482, 311] width 191 height 21
